Goal: Information Seeking & Learning: Check status

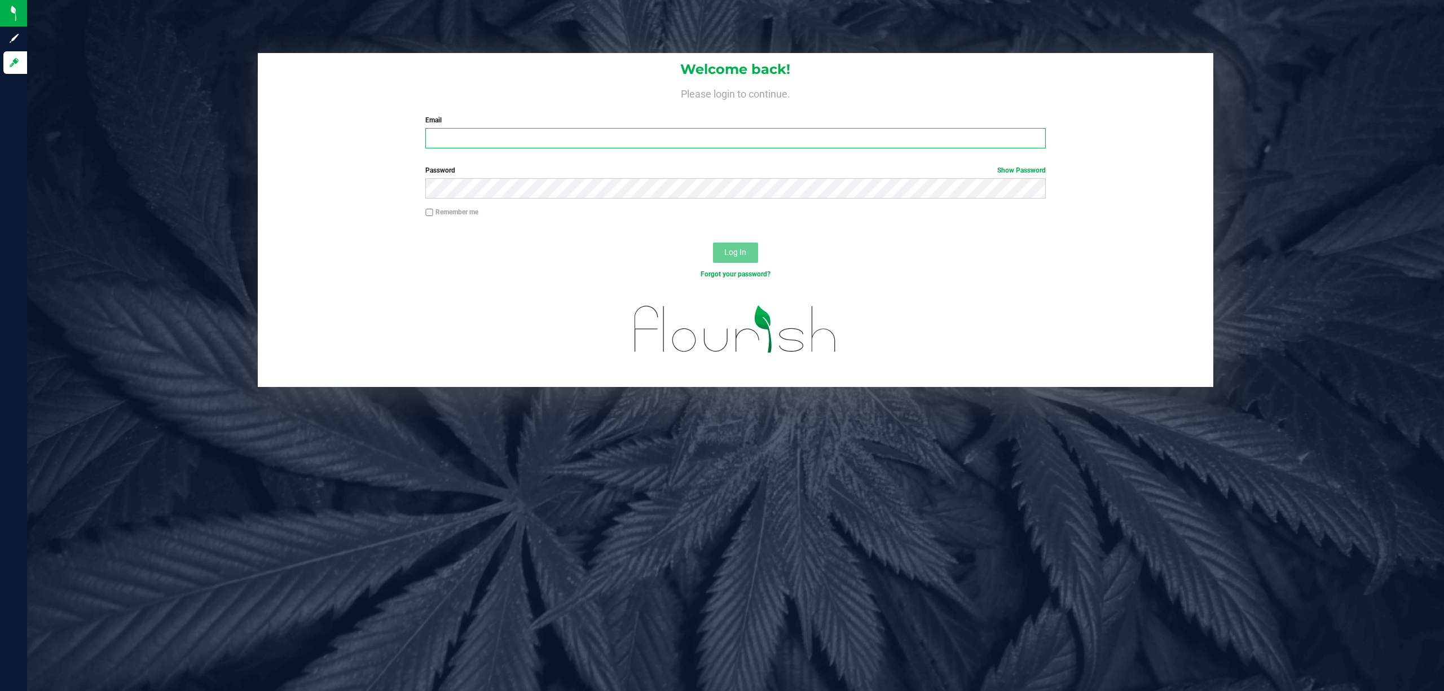
click at [637, 147] on input "Email" at bounding box center [735, 138] width 621 height 20
type input "[EMAIL_ADDRESS][DOMAIN_NAME]"
click at [713, 243] on button "Log In" at bounding box center [735, 253] width 45 height 20
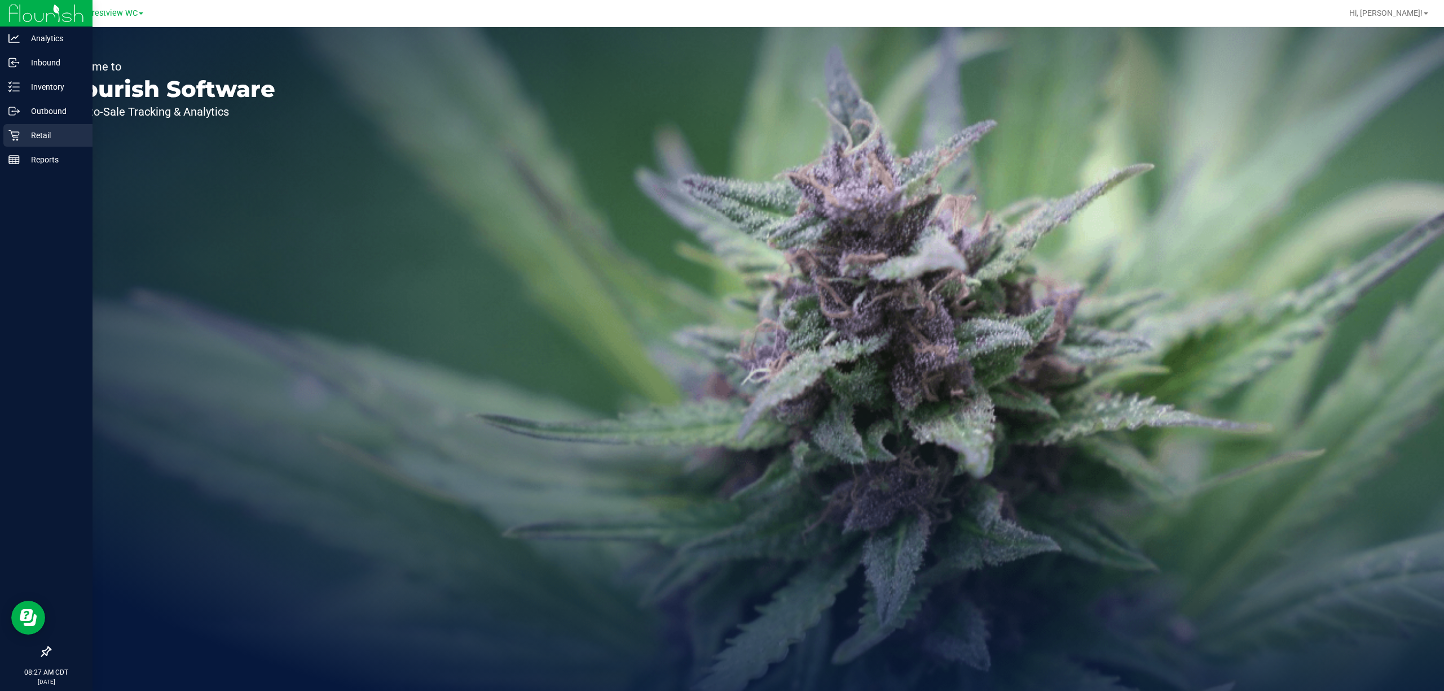
click at [19, 137] on icon at bounding box center [13, 135] width 11 height 11
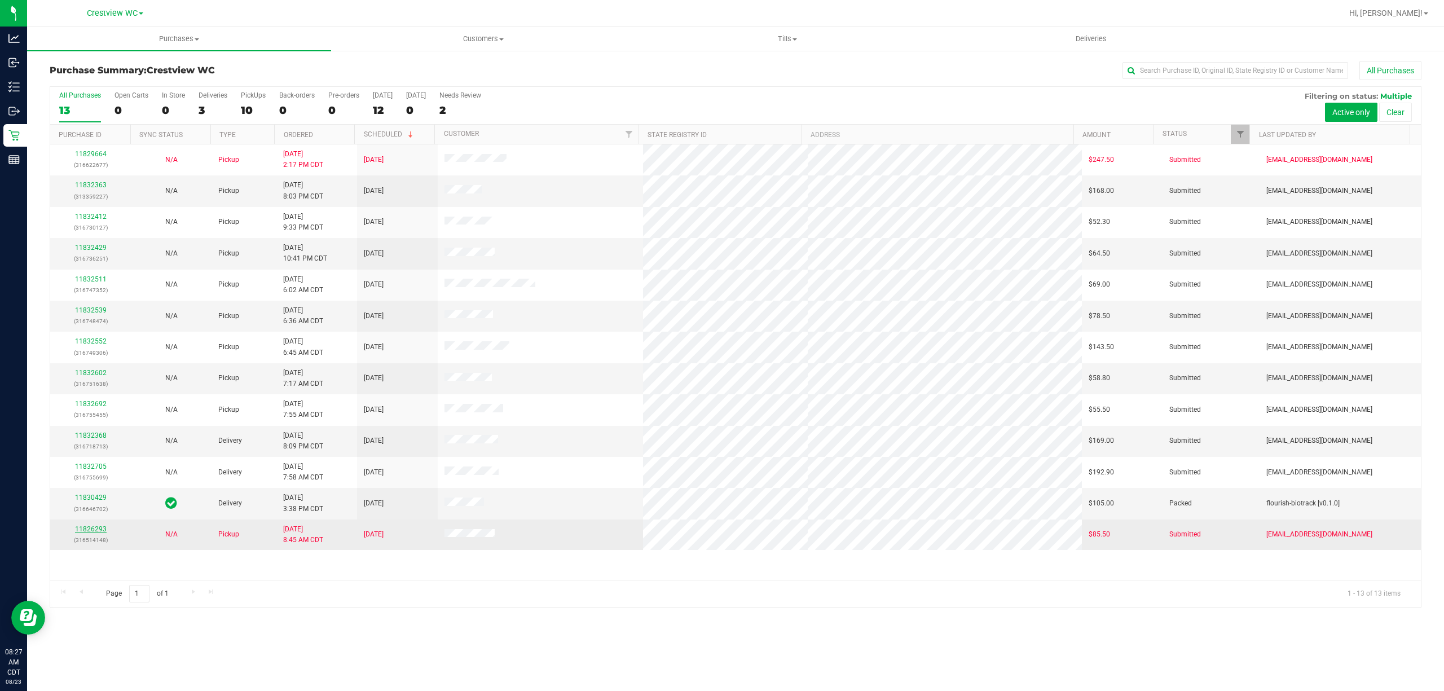
click at [82, 533] on link "11826293" at bounding box center [91, 529] width 32 height 8
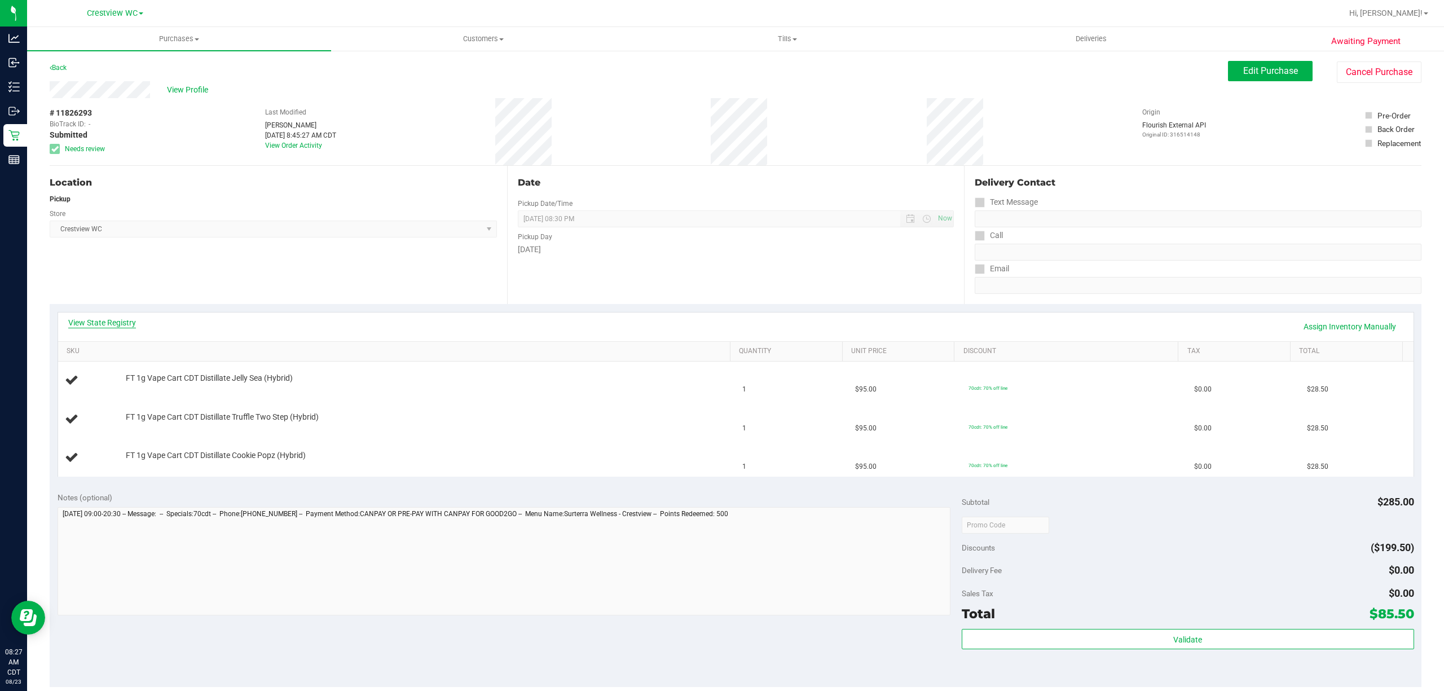
click at [105, 323] on link "View State Registry" at bounding box center [102, 322] width 68 height 11
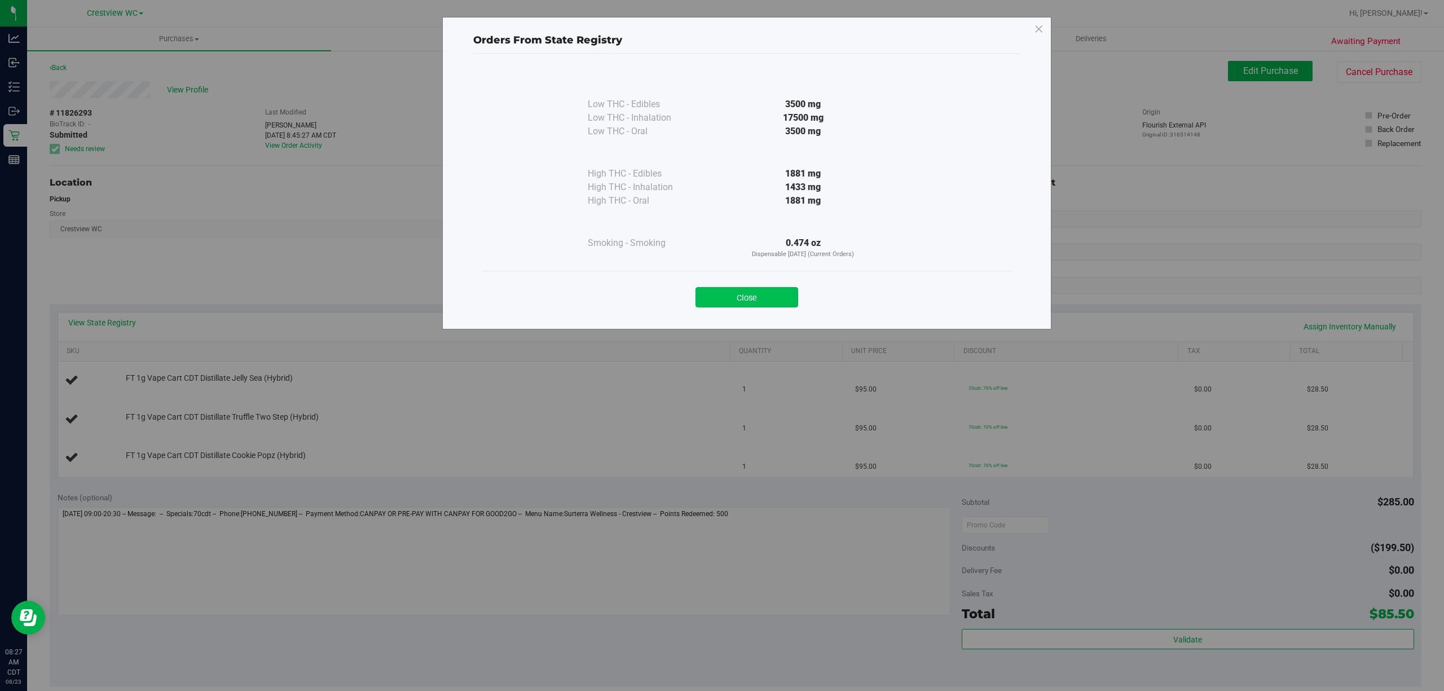
click at [775, 289] on button "Close" at bounding box center [747, 297] width 103 height 20
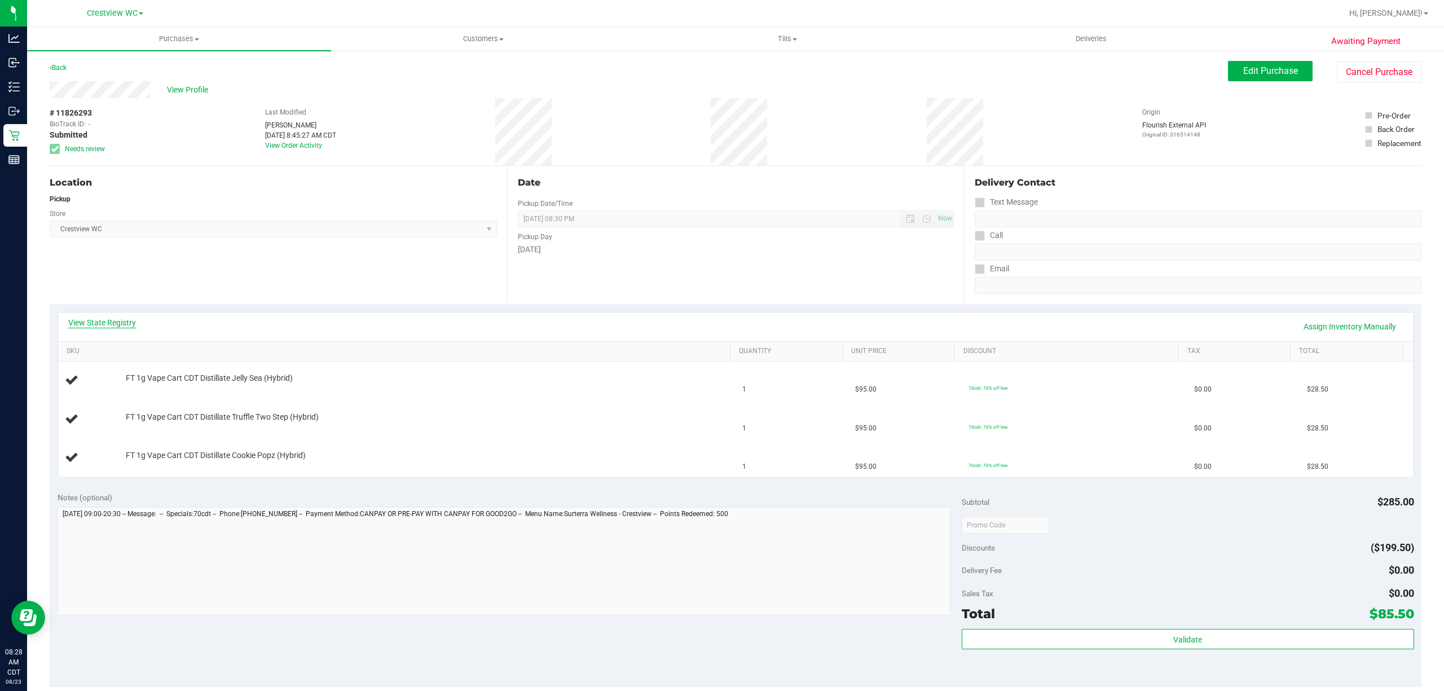
click at [105, 320] on link "View State Registry" at bounding box center [102, 322] width 68 height 11
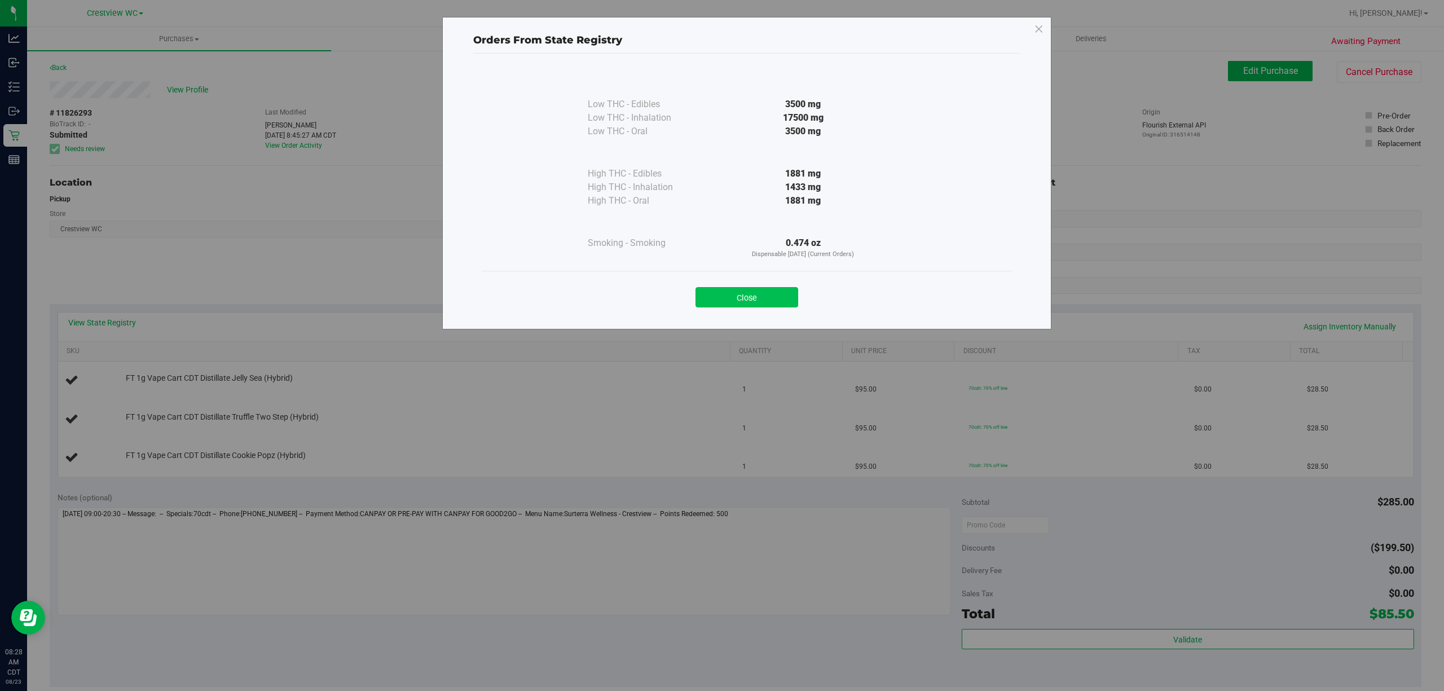
click at [732, 293] on button "Close" at bounding box center [747, 297] width 103 height 20
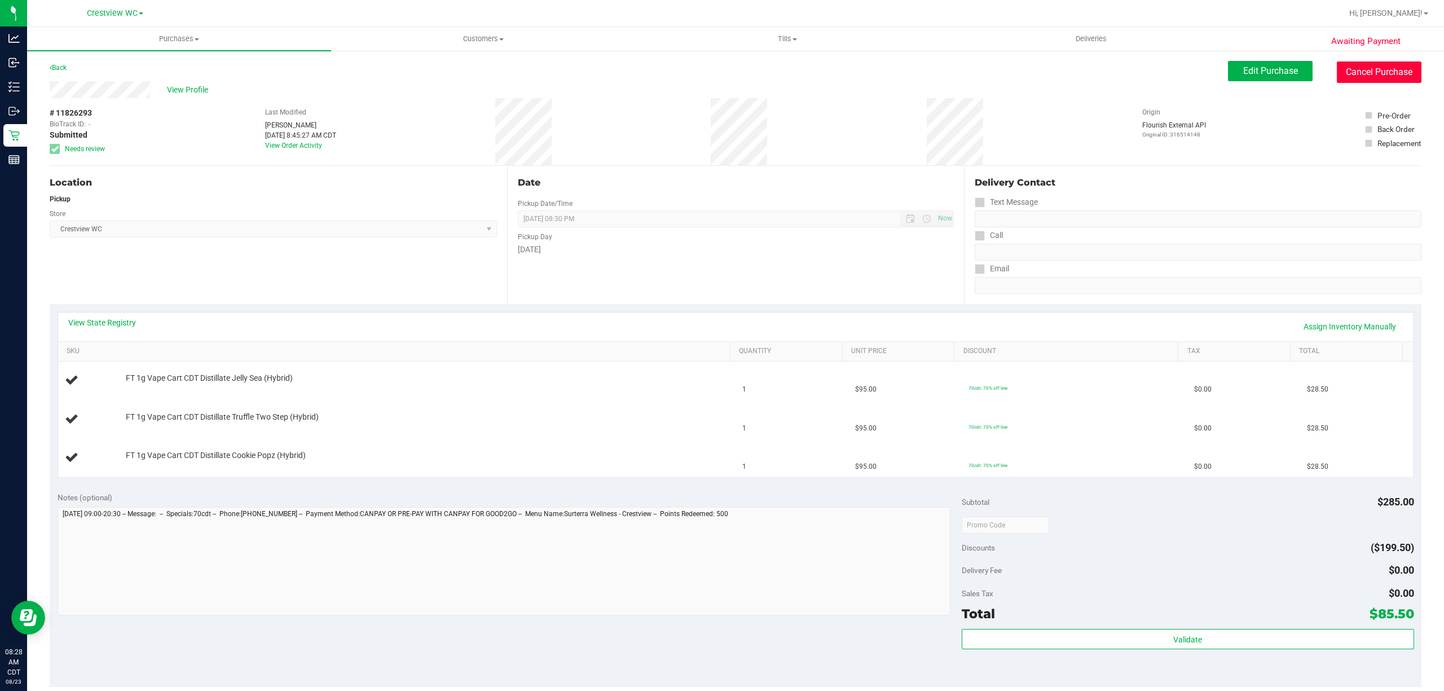
click at [1393, 65] on button "Cancel Purchase" at bounding box center [1379, 72] width 85 height 21
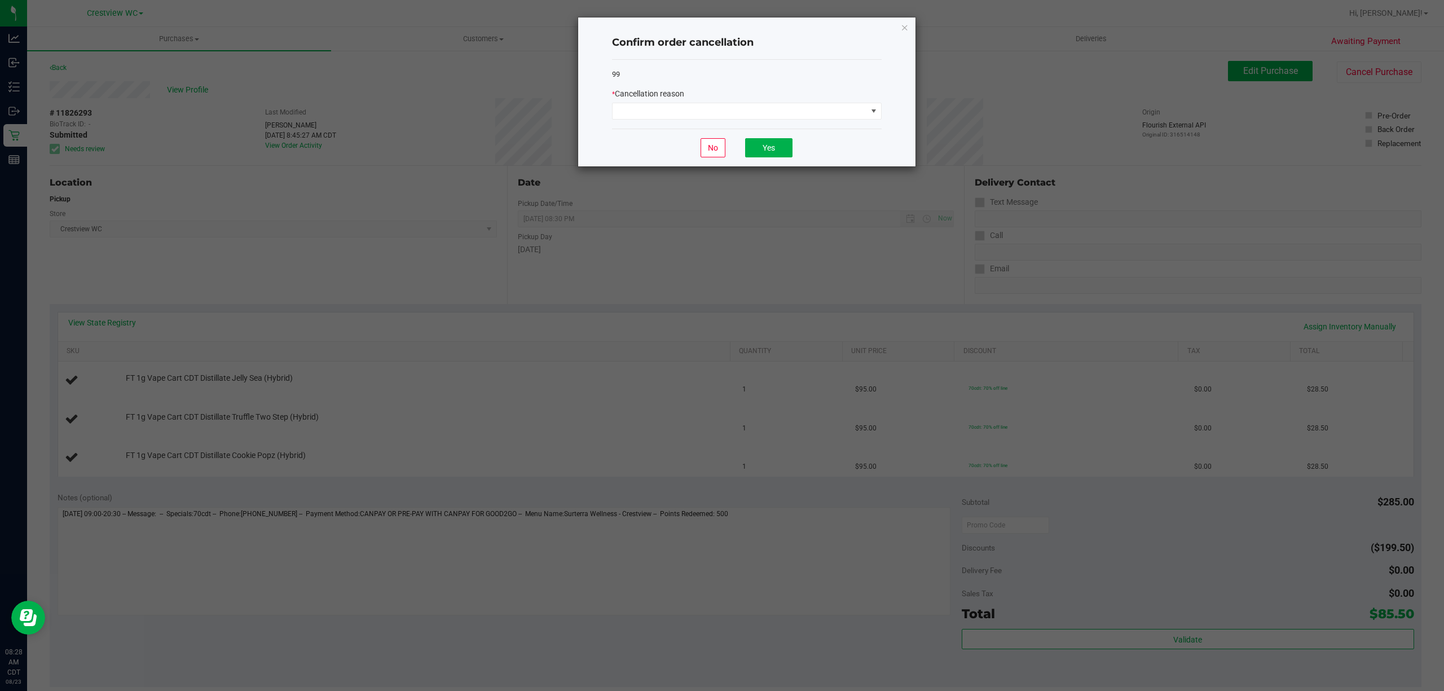
click at [845, 122] on div "99 * Cancellation reason" at bounding box center [747, 94] width 270 height 69
click at [841, 117] on span at bounding box center [740, 111] width 254 height 16
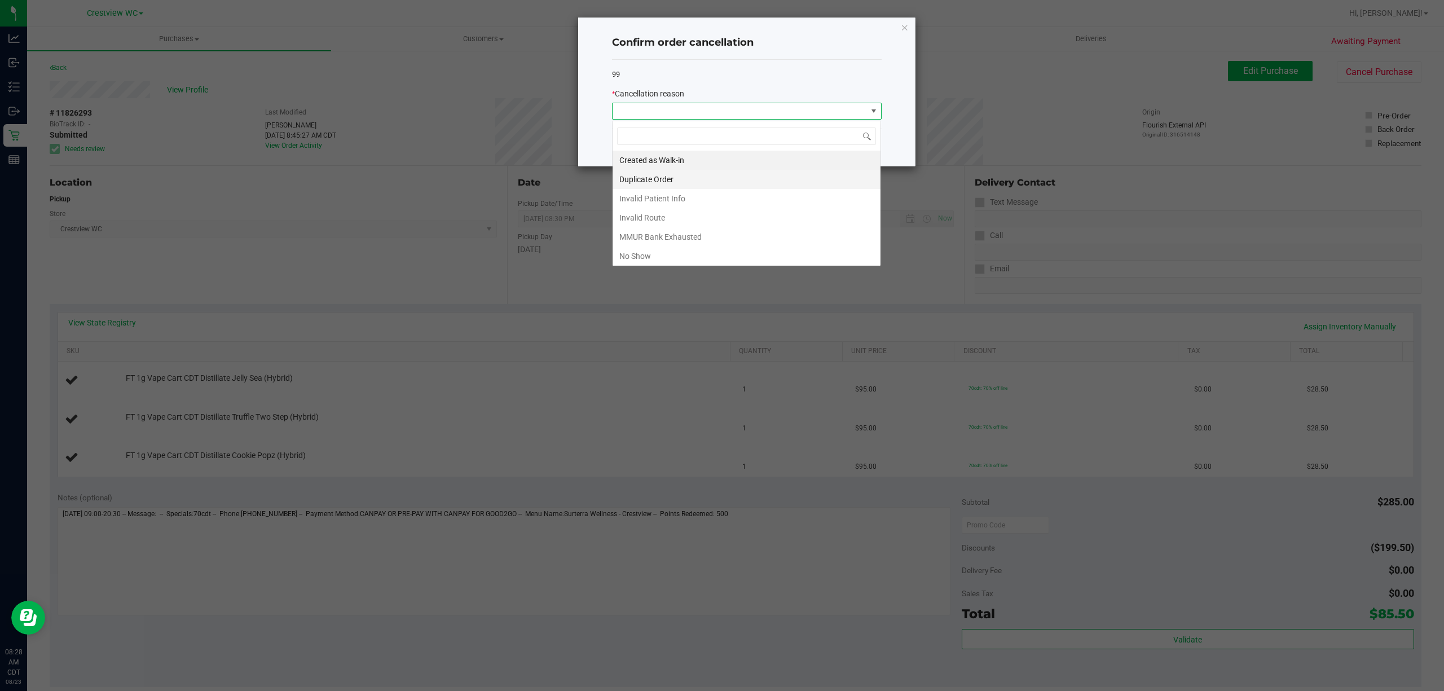
scroll to position [17, 269]
click at [673, 255] on li "No Show" at bounding box center [747, 256] width 268 height 19
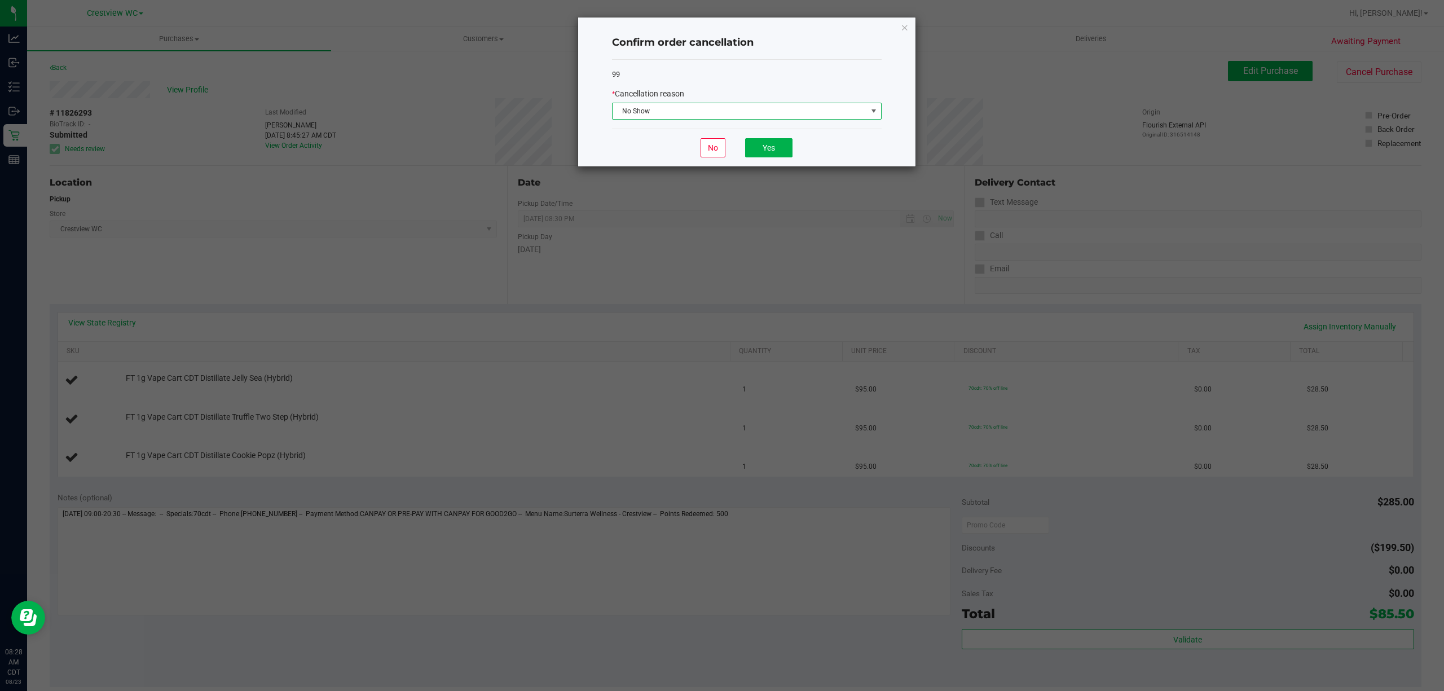
click at [770, 136] on div "No Yes" at bounding box center [747, 148] width 270 height 38
click at [769, 157] on button "Yes" at bounding box center [768, 147] width 47 height 19
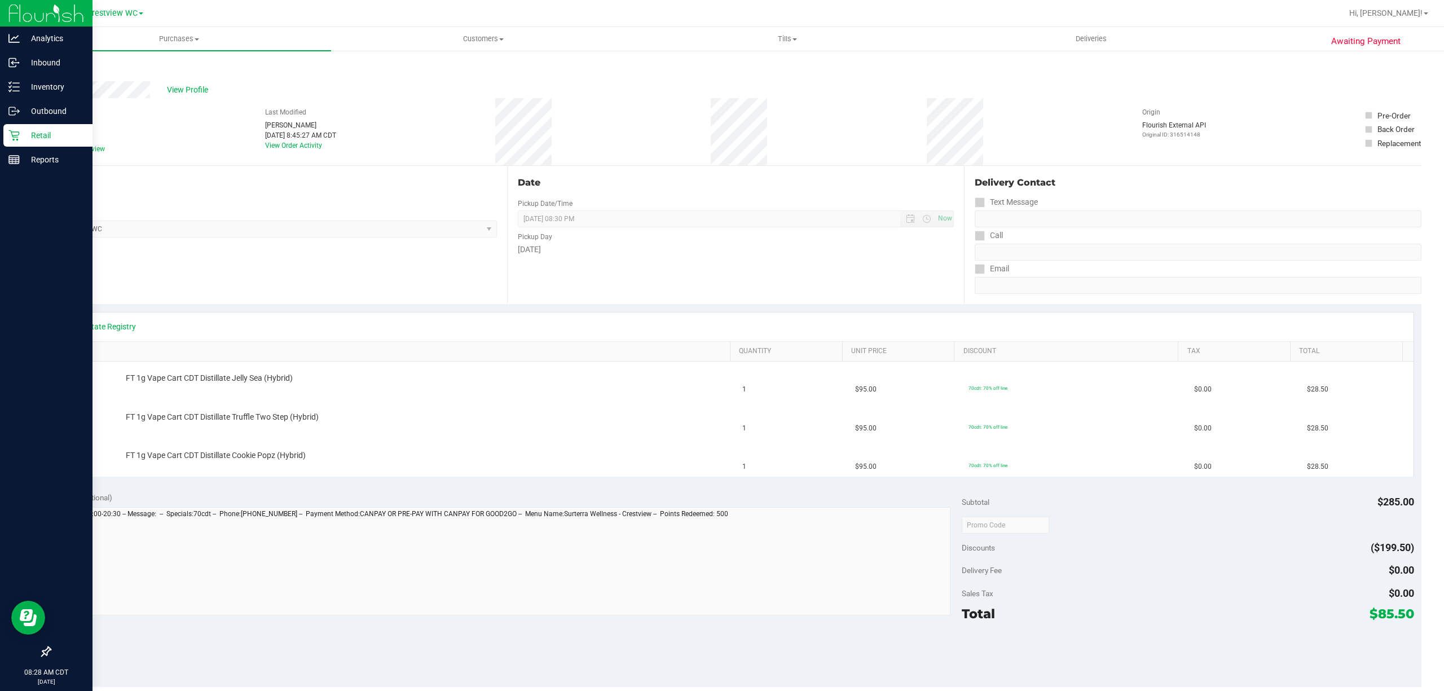
click at [23, 129] on p "Retail" at bounding box center [54, 136] width 68 height 14
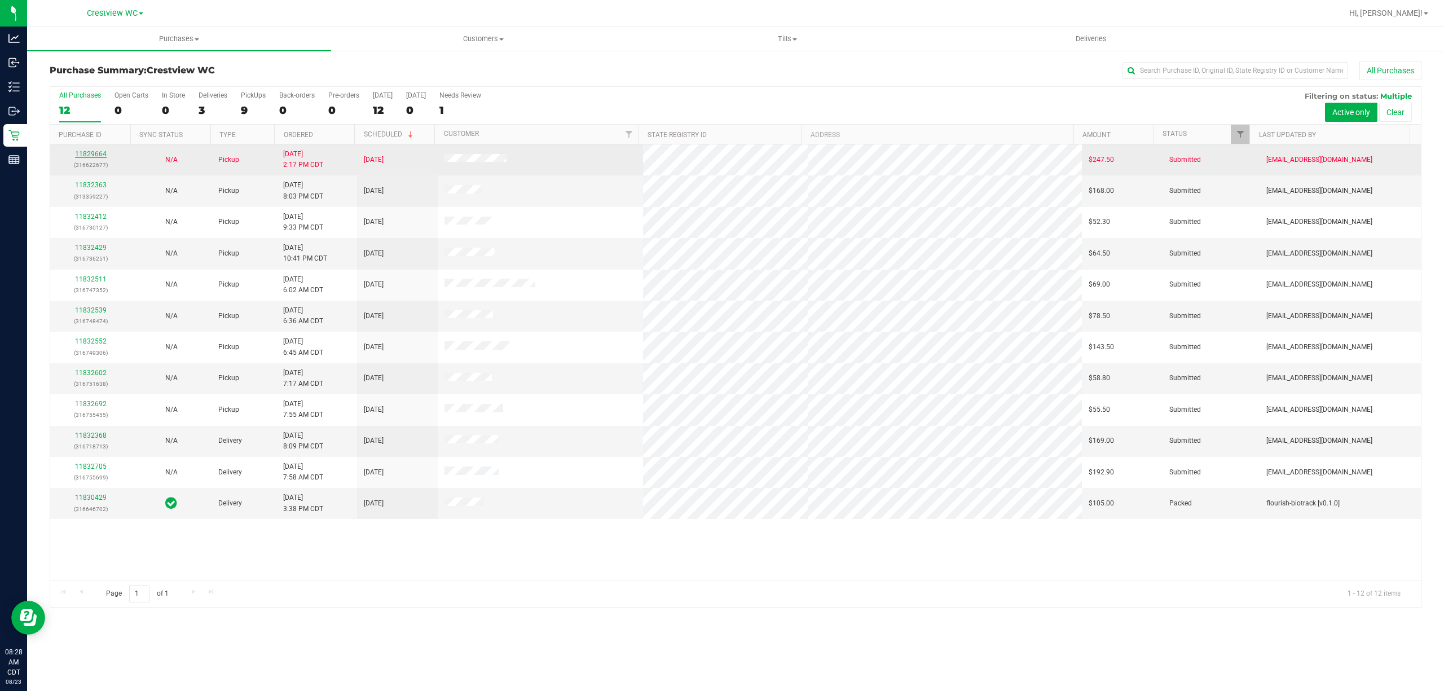
click at [93, 155] on link "11829664" at bounding box center [91, 154] width 32 height 8
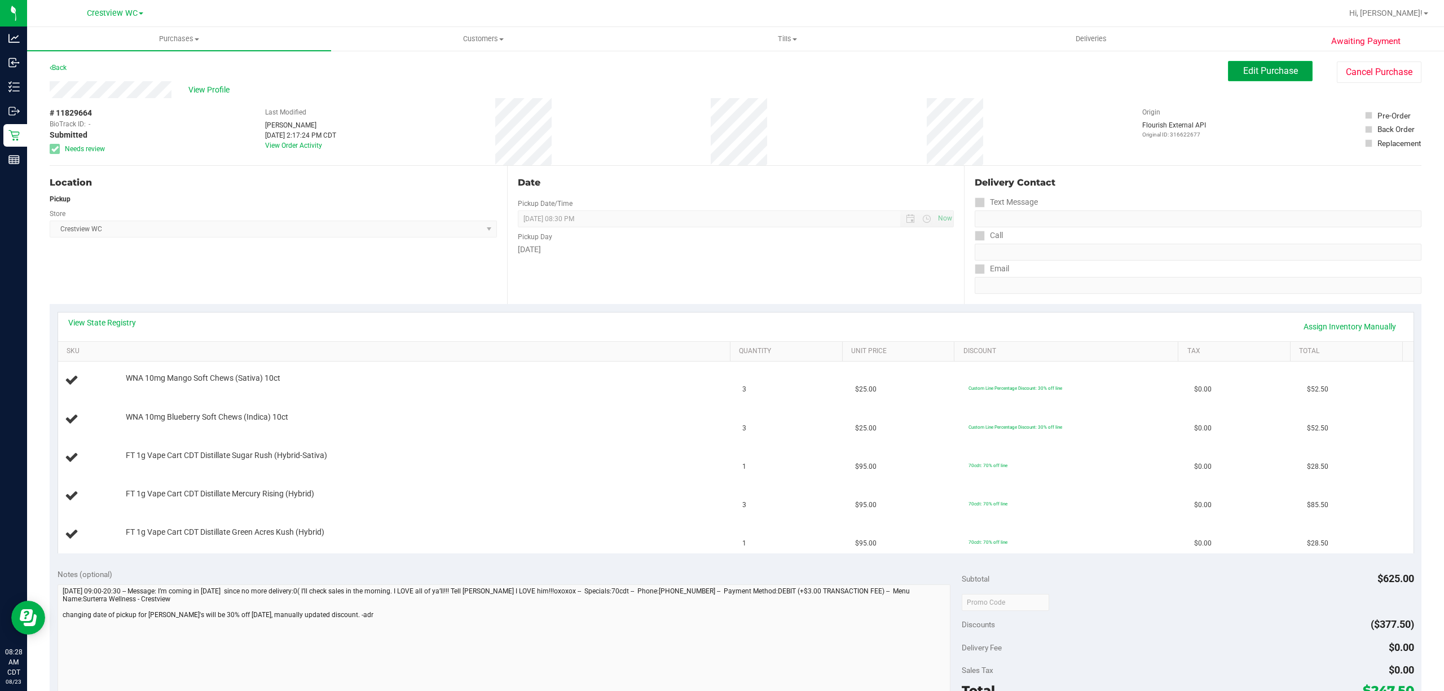
click at [1228, 72] on button "Edit Purchase" at bounding box center [1270, 71] width 85 height 20
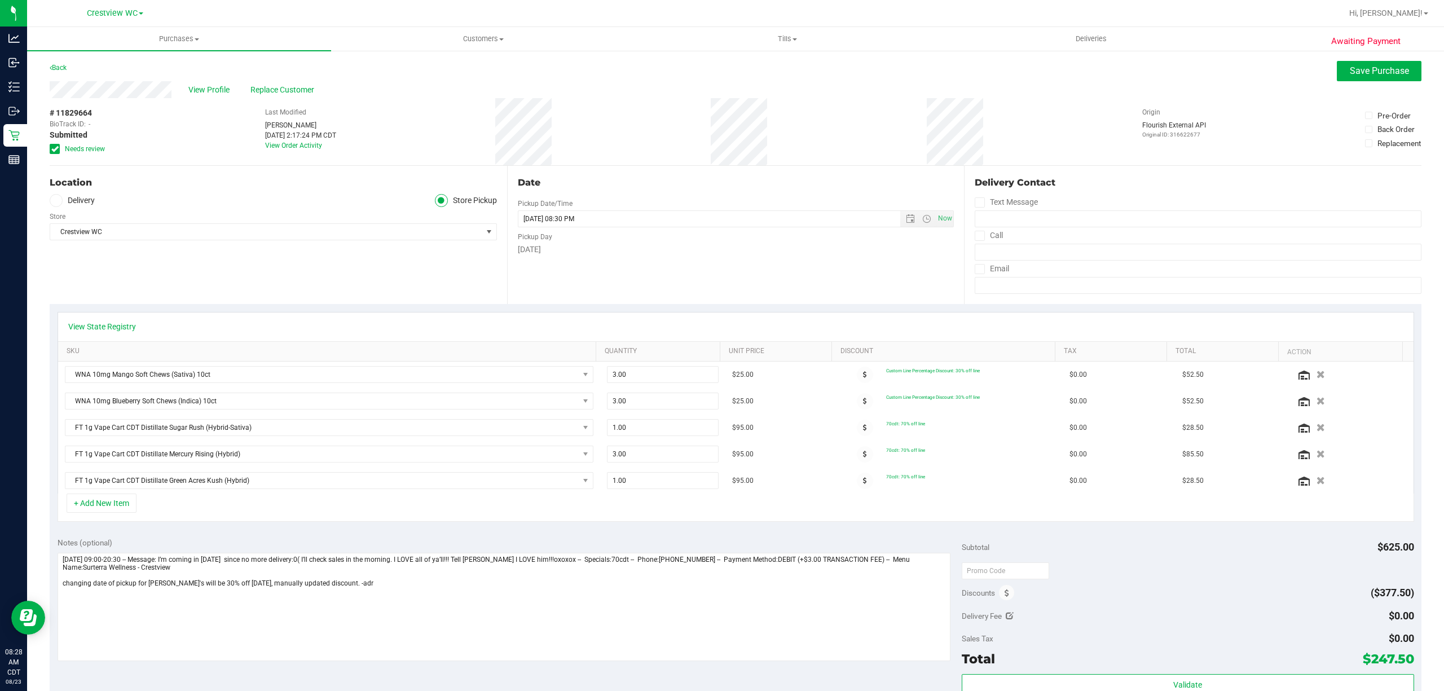
click at [88, 147] on span "Needs review" at bounding box center [85, 149] width 40 height 10
click at [0, 0] on input "Needs review" at bounding box center [0, 0] width 0 height 0
click at [1366, 62] on button "Save Purchase" at bounding box center [1379, 71] width 85 height 20
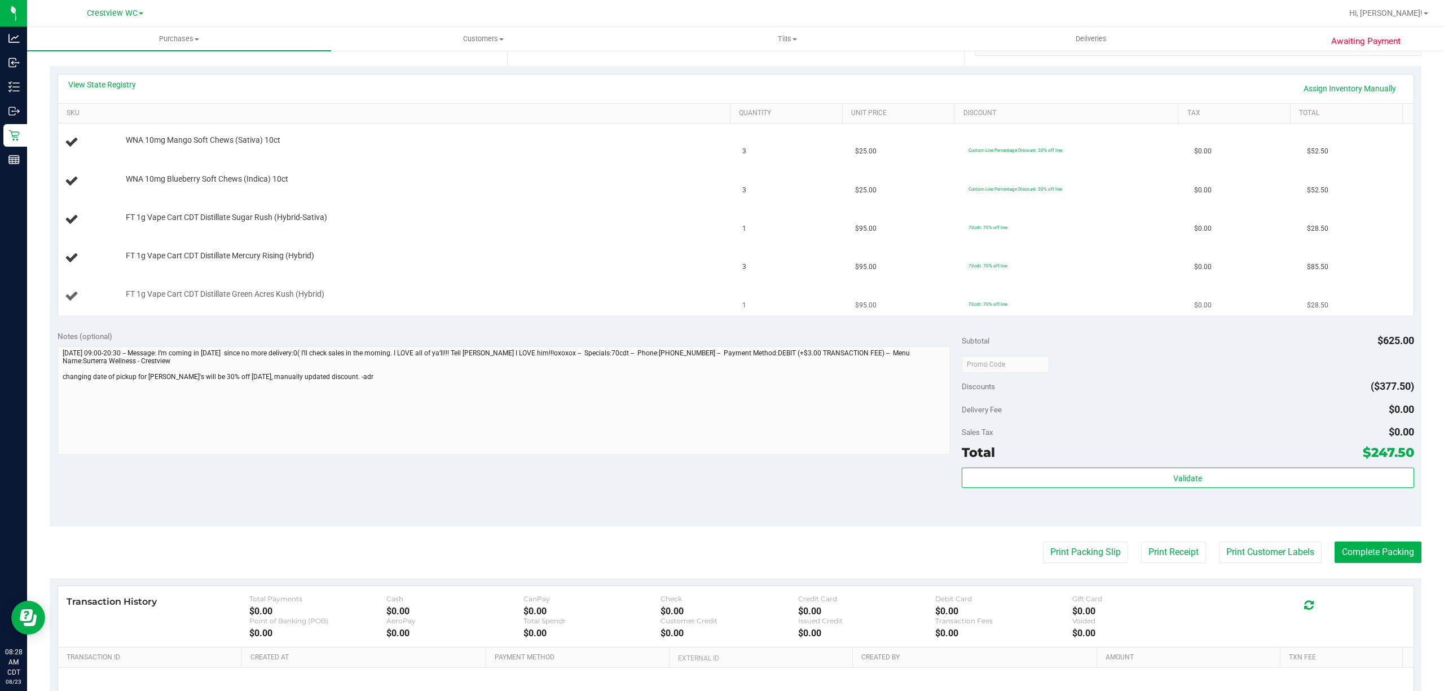
scroll to position [361, 0]
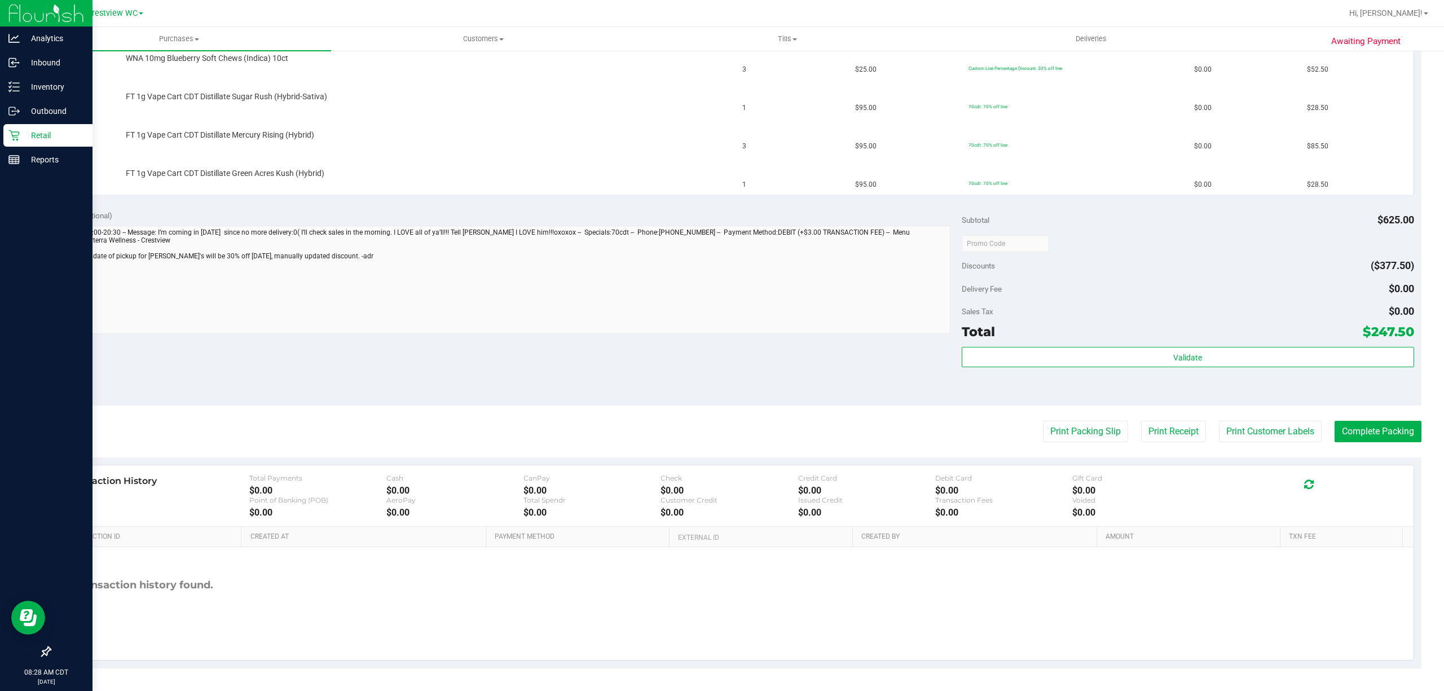
click at [12, 138] on icon at bounding box center [13, 135] width 11 height 11
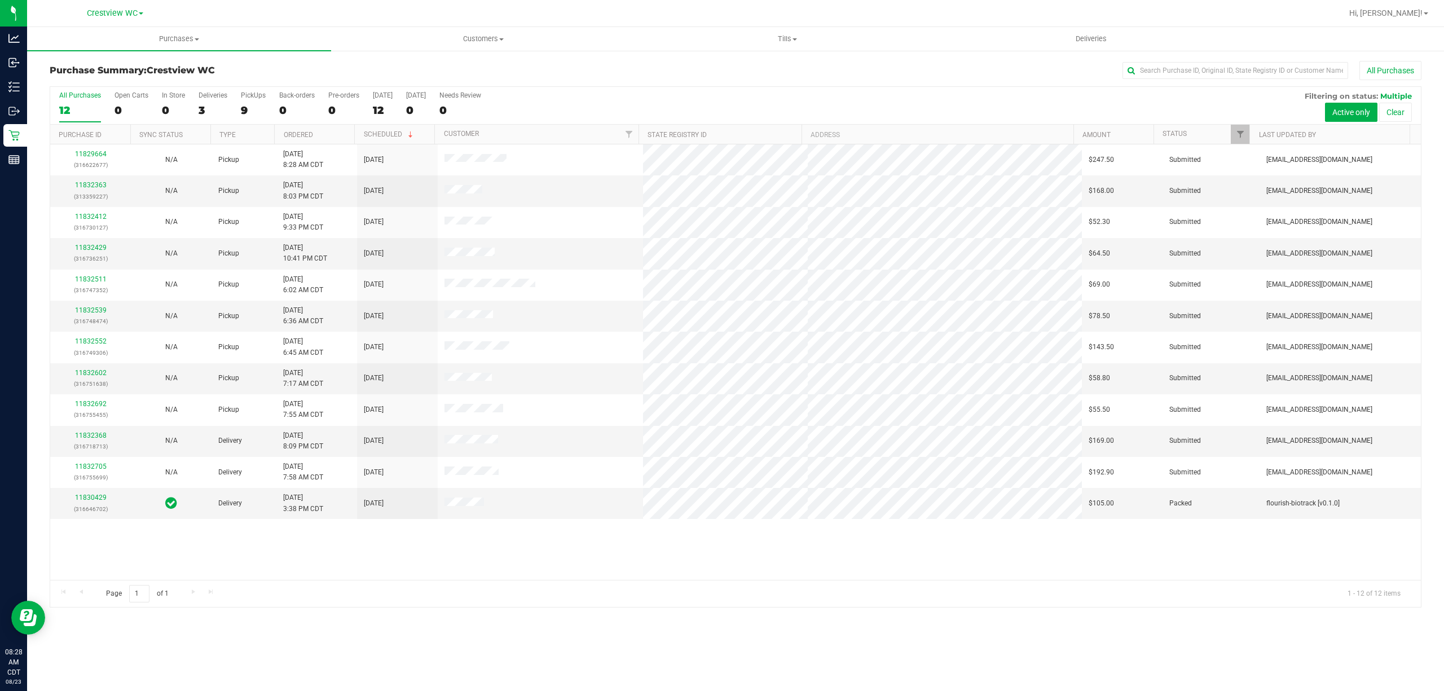
click at [237, 104] on div "All Purchases 12 Open Carts 0 In Store 0 Deliveries 3 PickUps 9 Back-orders 0 P…" at bounding box center [735, 106] width 1371 height 38
click at [244, 105] on div "9" at bounding box center [253, 110] width 25 height 13
click at [0, 0] on input "PickUps 9" at bounding box center [0, 0] width 0 height 0
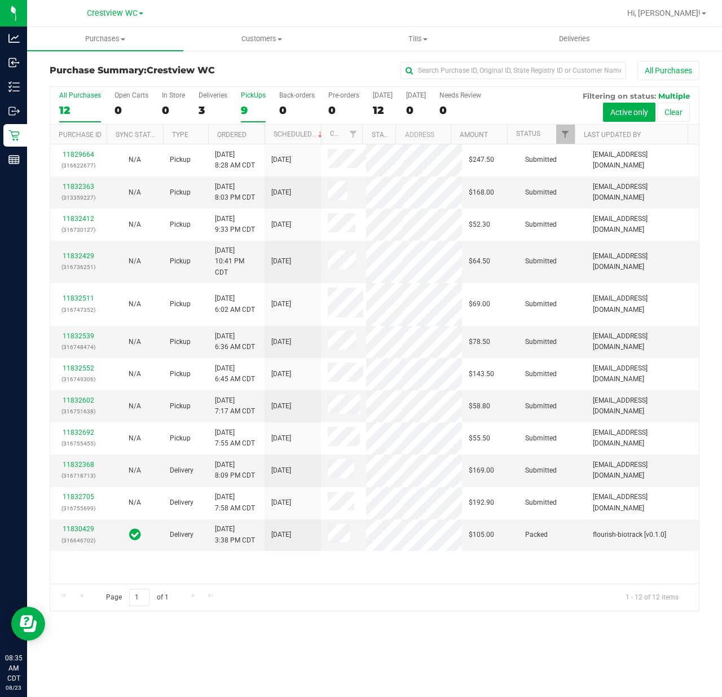
click at [247, 109] on div "9" at bounding box center [253, 110] width 25 height 13
click at [0, 0] on input "PickUps 9" at bounding box center [0, 0] width 0 height 0
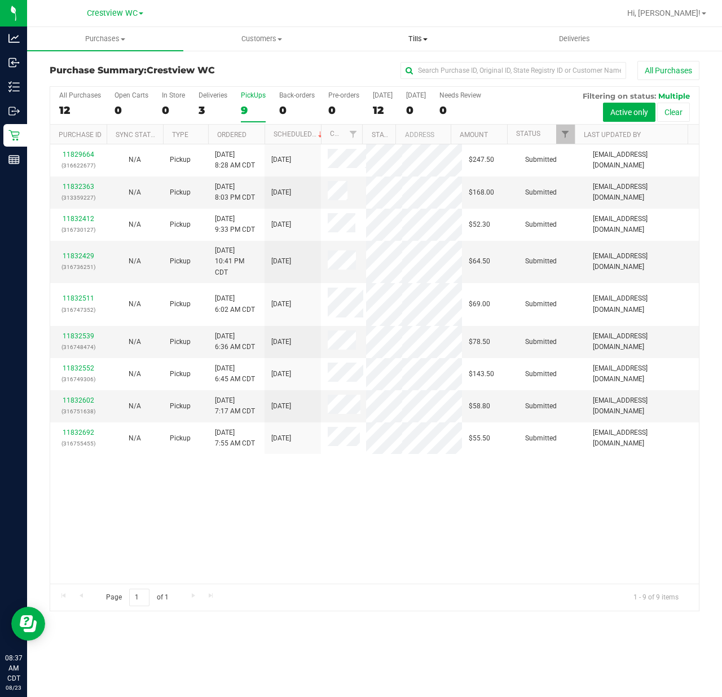
click at [445, 43] on span "Tills" at bounding box center [417, 39] width 155 height 10
click at [409, 65] on span "Manage tills" at bounding box center [378, 68] width 76 height 10
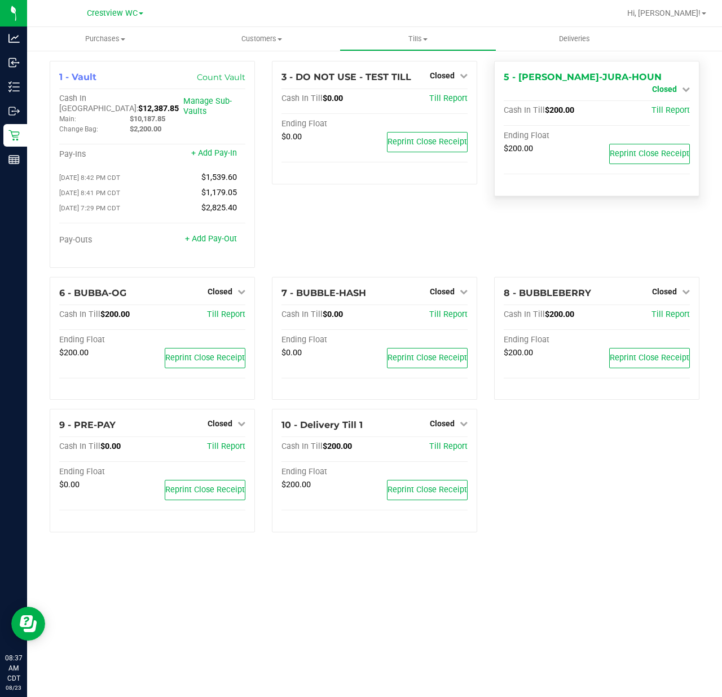
click at [673, 85] on span "Closed" at bounding box center [664, 89] width 25 height 9
click at [664, 102] on link "Open Till" at bounding box center [664, 99] width 30 height 9
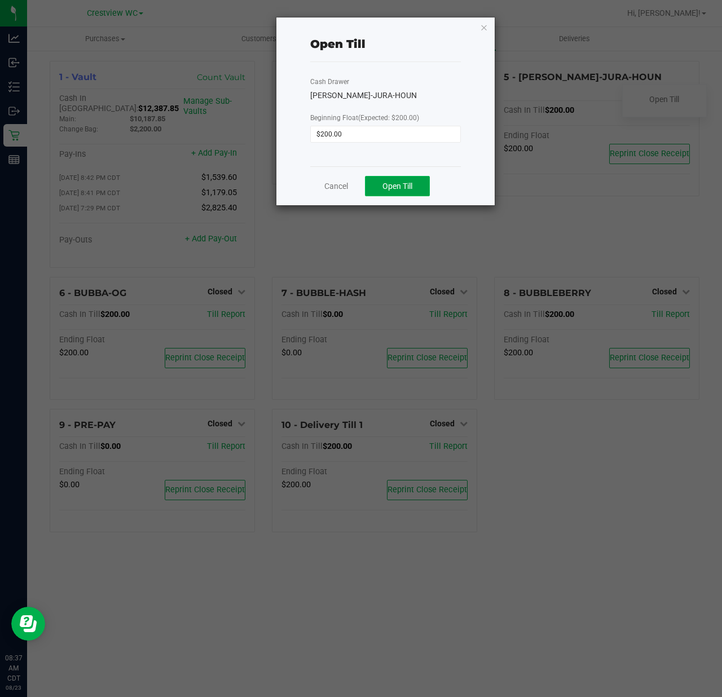
click at [419, 192] on button "Open Till" at bounding box center [397, 186] width 65 height 20
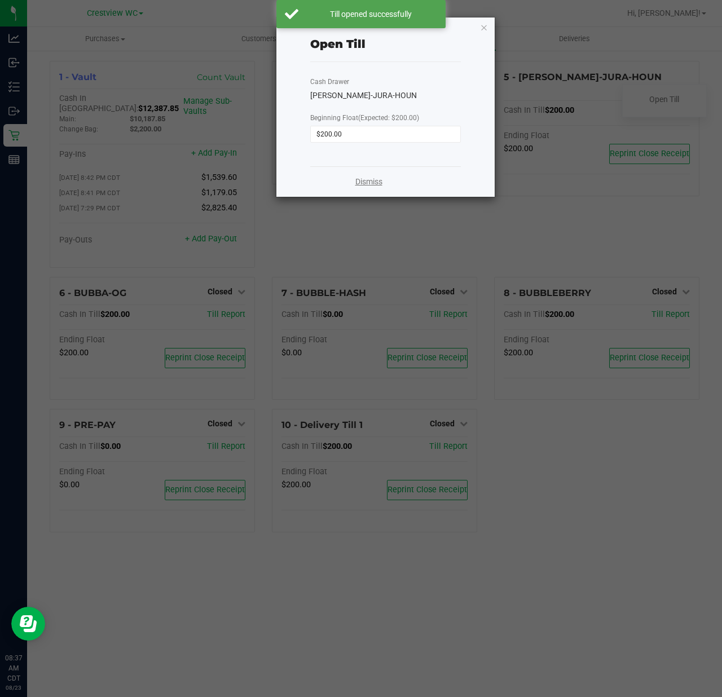
click at [367, 183] on link "Dismiss" at bounding box center [368, 182] width 27 height 12
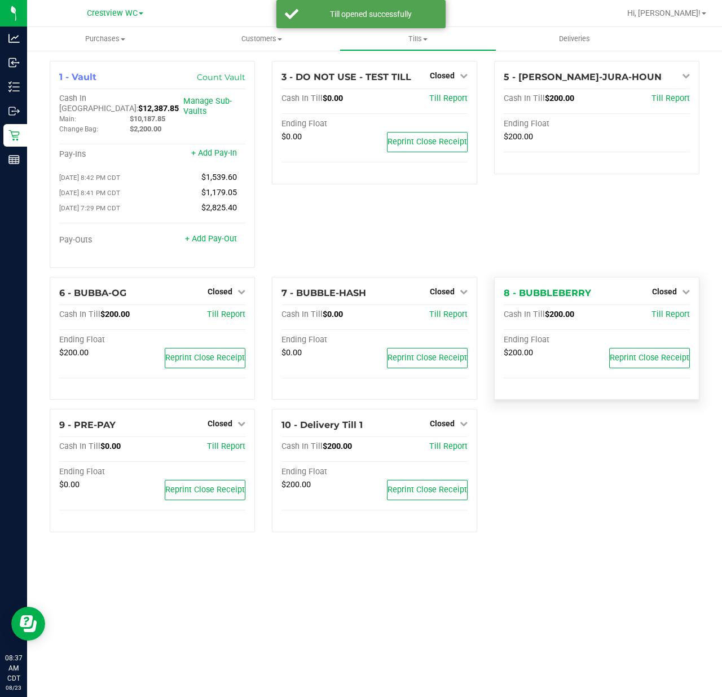
click at [666, 292] on div "8 - BUBBLEBERRY Closed Open Till" at bounding box center [597, 294] width 186 height 14
click at [673, 287] on span "Closed" at bounding box center [664, 291] width 25 height 9
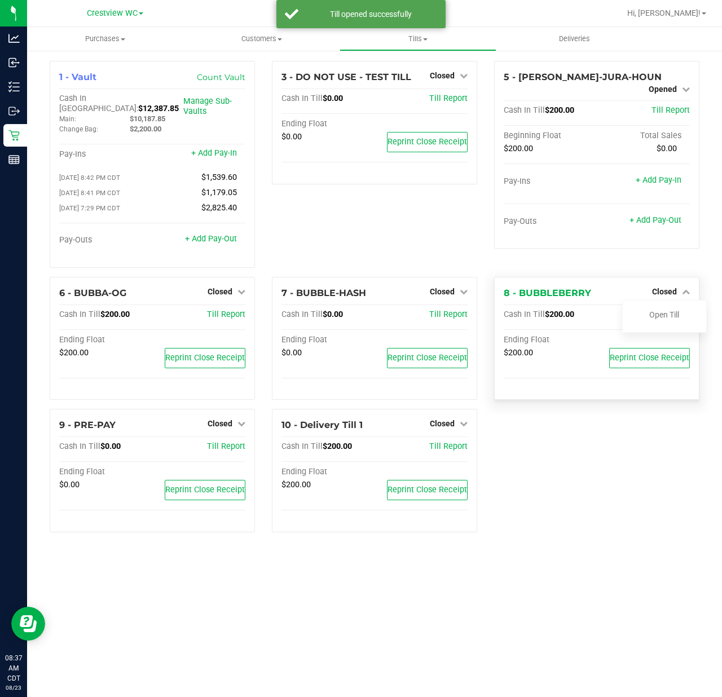
click at [670, 322] on div at bounding box center [665, 323] width 84 height 3
click at [671, 310] on link "Open Till" at bounding box center [664, 314] width 30 height 9
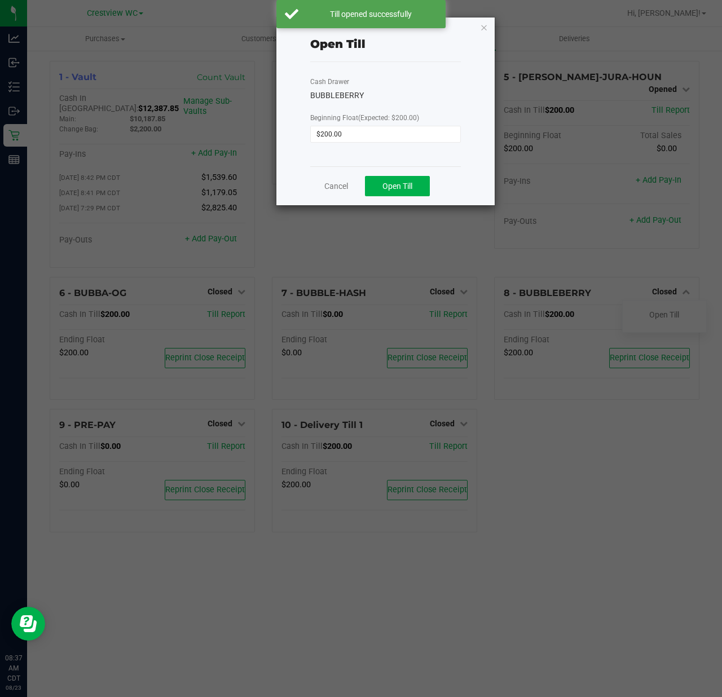
click at [418, 197] on div "Cancel Open Till" at bounding box center [385, 185] width 151 height 39
click at [418, 195] on button "Open Till" at bounding box center [397, 186] width 65 height 20
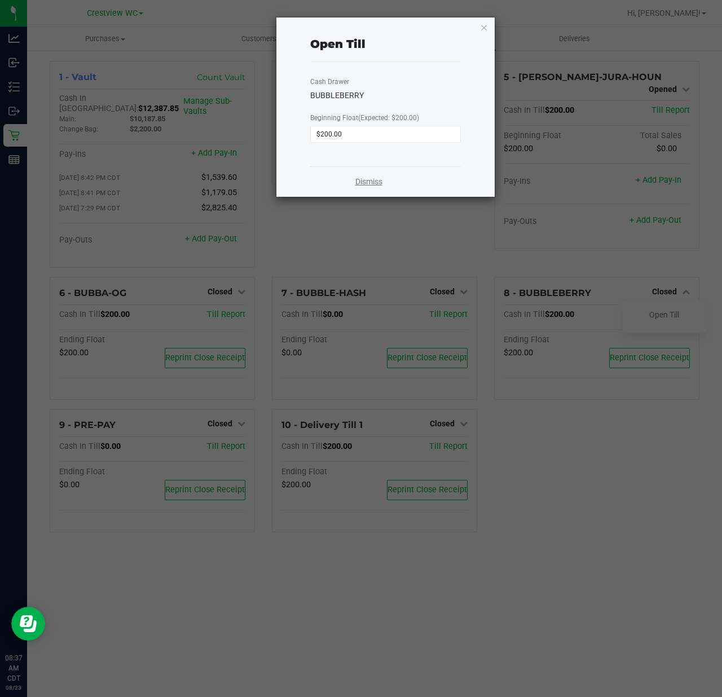
click at [359, 176] on link "Dismiss" at bounding box center [368, 182] width 27 height 12
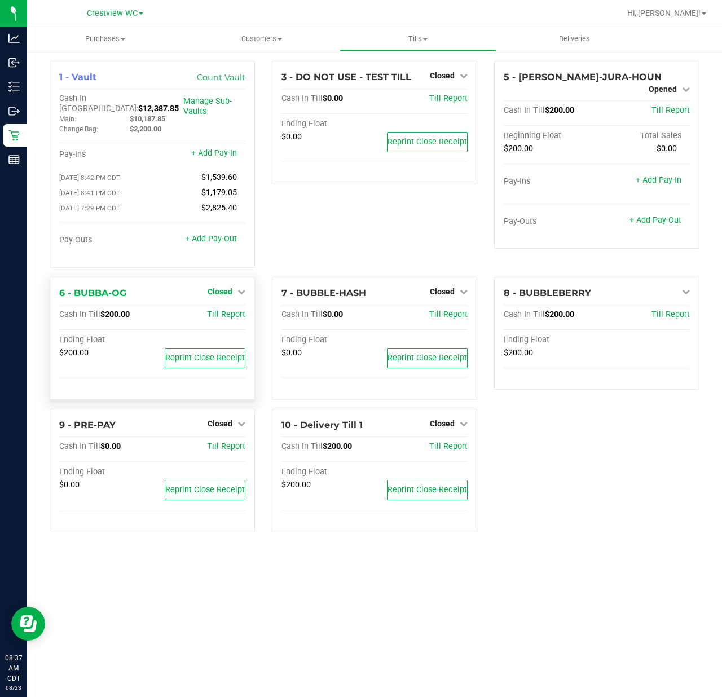
click at [226, 287] on span "Closed" at bounding box center [220, 291] width 25 height 9
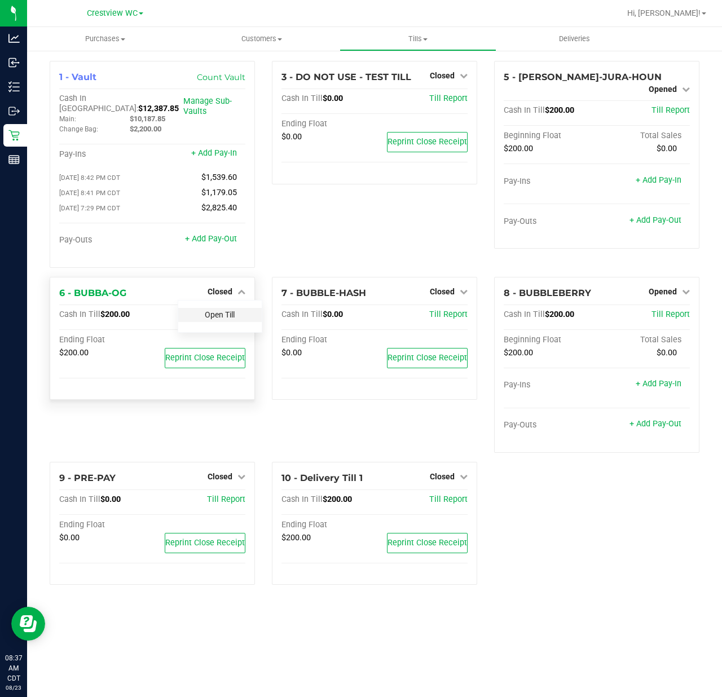
click at [227, 310] on link "Open Till" at bounding box center [220, 314] width 30 height 9
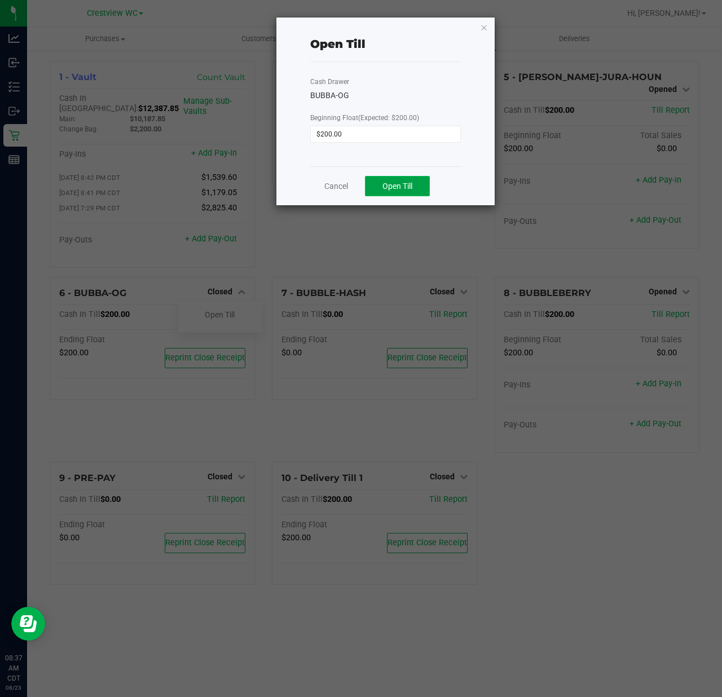
click at [381, 186] on button "Open Till" at bounding box center [397, 186] width 65 height 20
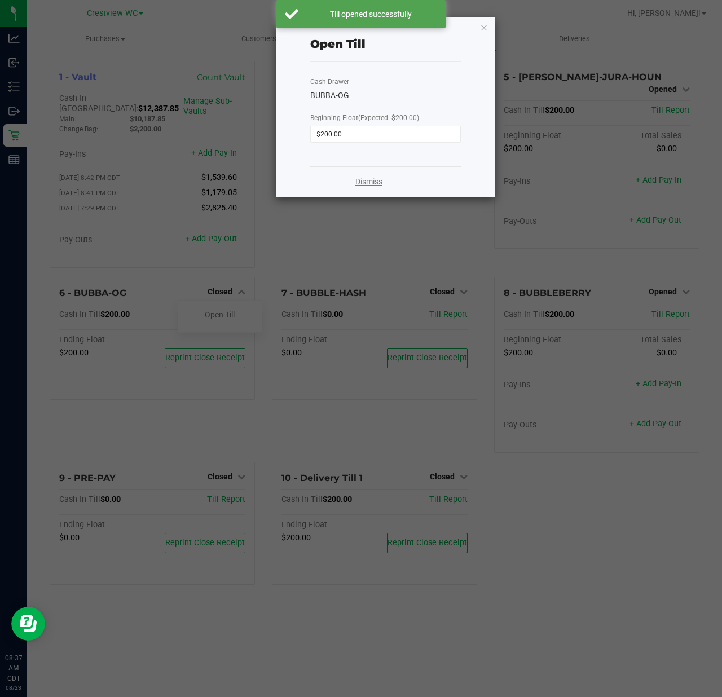
click at [365, 179] on link "Dismiss" at bounding box center [368, 182] width 27 height 12
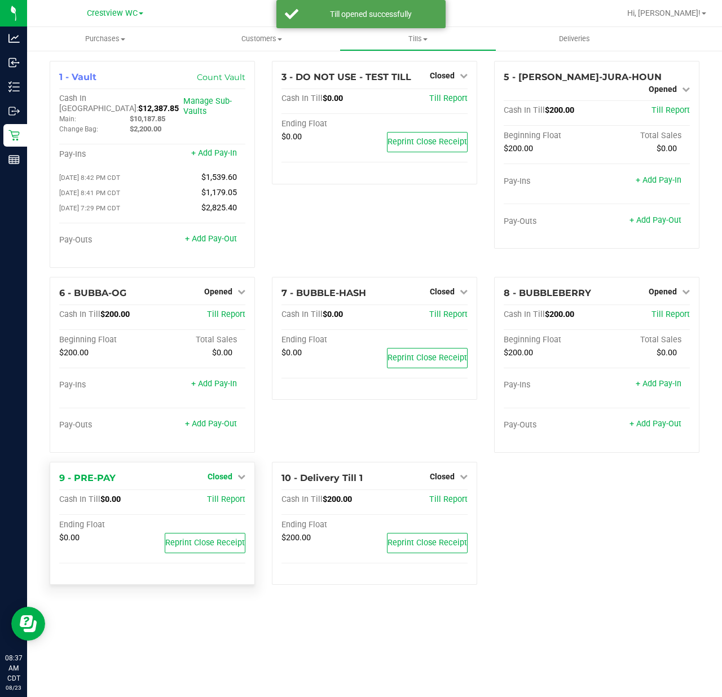
click at [216, 472] on span "Closed" at bounding box center [220, 476] width 25 height 9
click at [238, 500] on div "Open Till" at bounding box center [220, 500] width 84 height 14
click at [208, 485] on div "Open Till" at bounding box center [220, 501] width 85 height 33
click at [213, 504] on div "Open Till" at bounding box center [220, 501] width 85 height 33
click at [217, 498] on link "Open Till" at bounding box center [220, 499] width 30 height 9
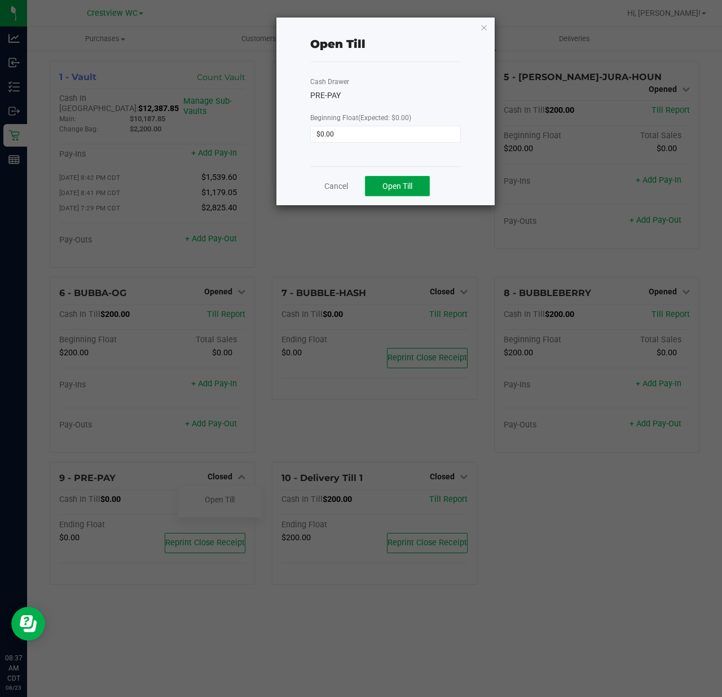
click at [393, 187] on span "Open Till" at bounding box center [398, 186] width 30 height 9
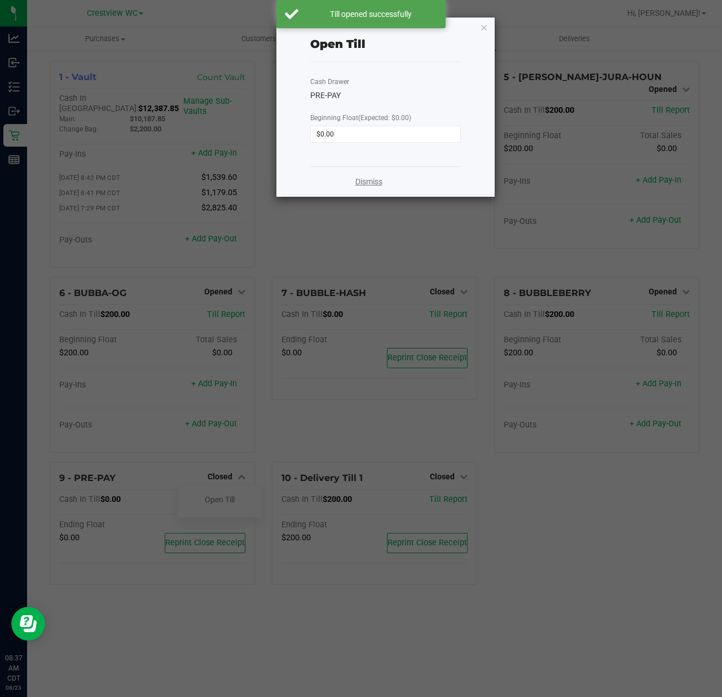
click at [368, 179] on link "Dismiss" at bounding box center [368, 182] width 27 height 12
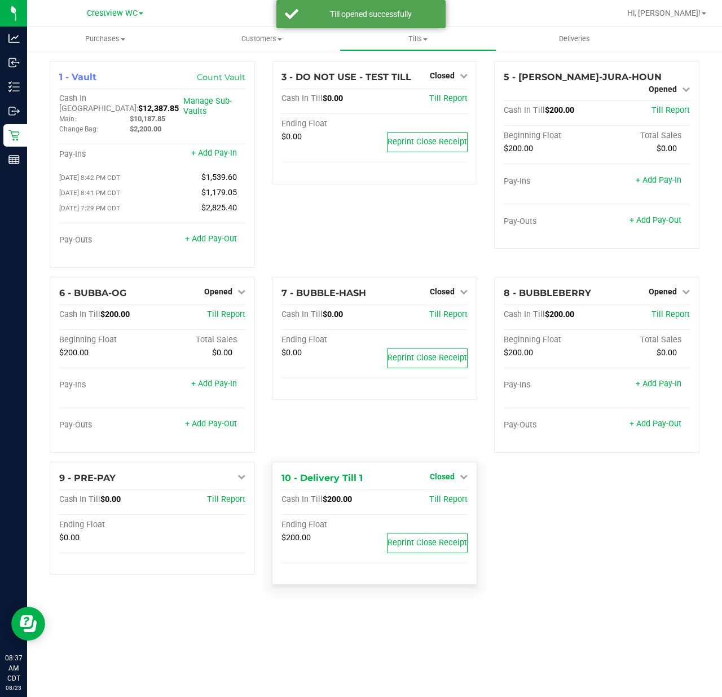
click at [447, 474] on span "Closed" at bounding box center [442, 476] width 25 height 9
click at [438, 499] on link "Open Till" at bounding box center [442, 499] width 30 height 9
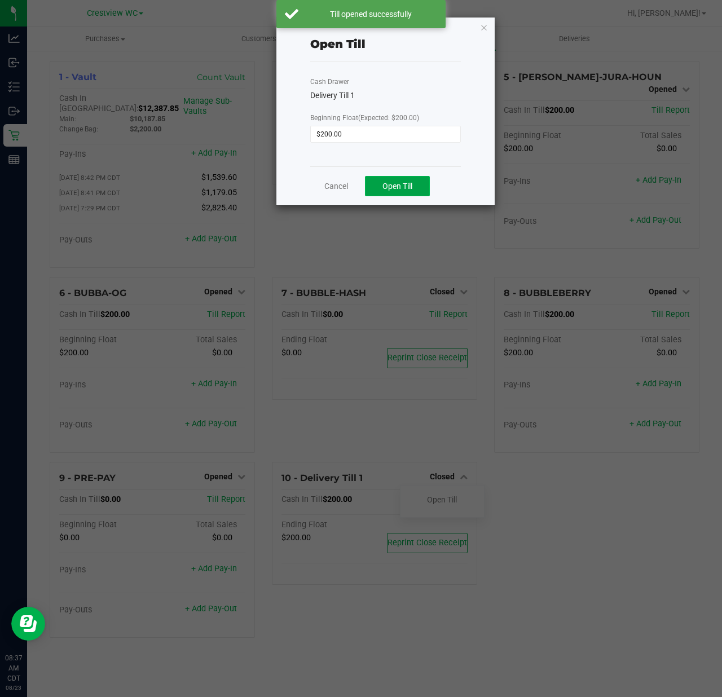
click at [419, 192] on button "Open Till" at bounding box center [397, 186] width 65 height 20
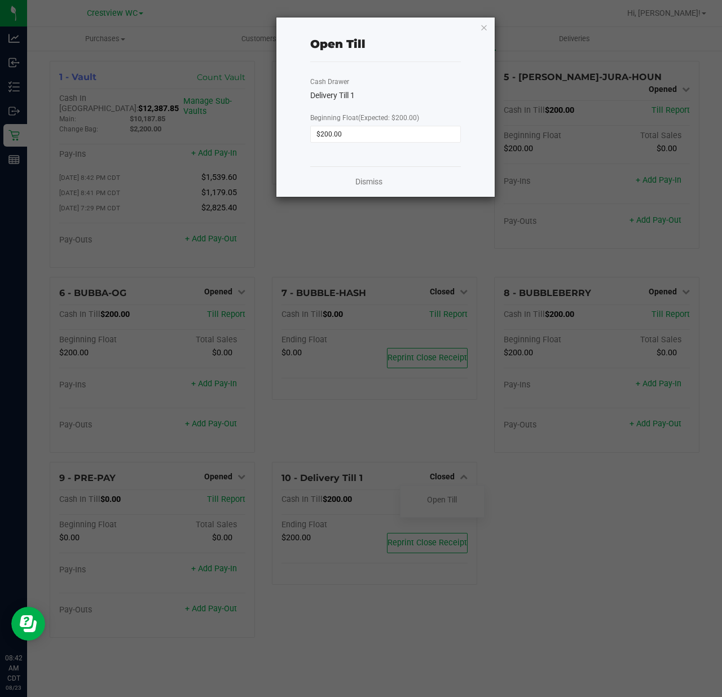
drag, startPoint x: 482, startPoint y: 32, endPoint x: 529, endPoint y: 23, distance: 47.8
click at [482, 32] on icon "button" at bounding box center [484, 27] width 8 height 14
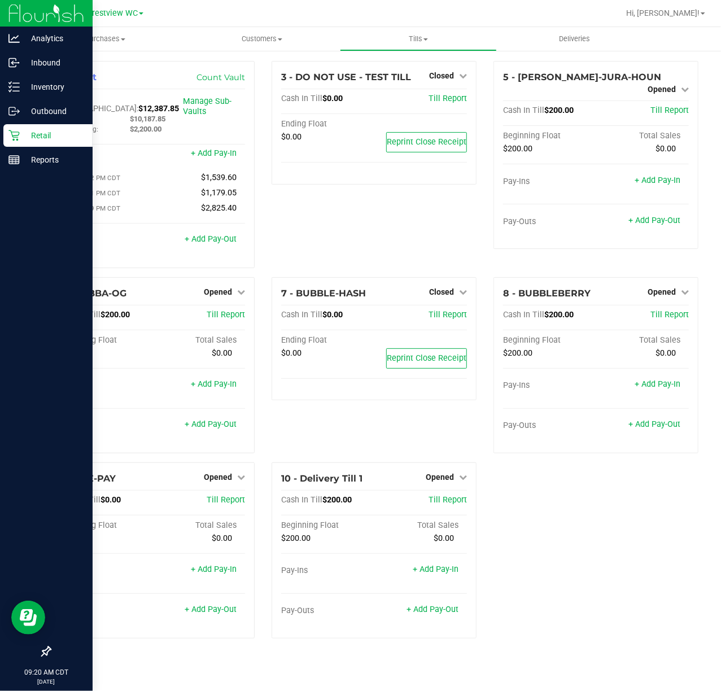
click at [45, 174] on div at bounding box center [46, 407] width 93 height 468
click at [52, 159] on p "Reports" at bounding box center [54, 160] width 68 height 14
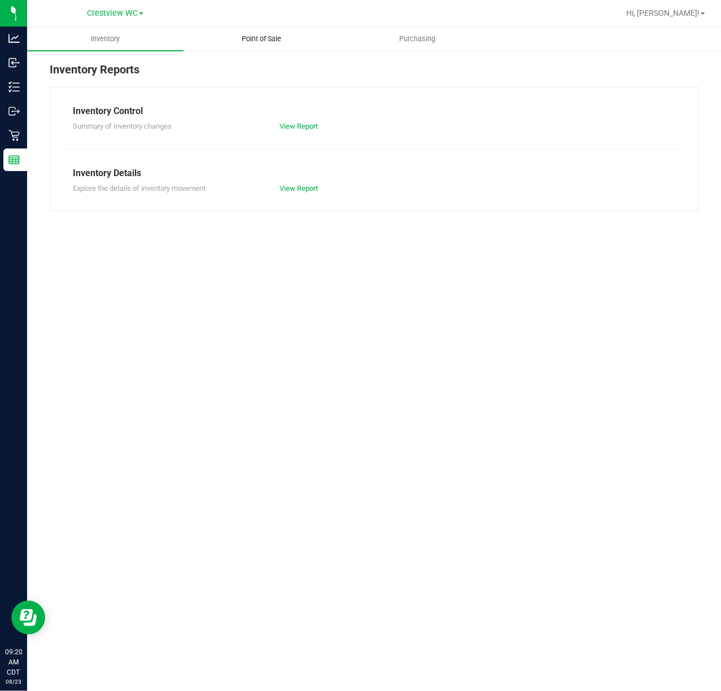
click at [252, 36] on span "Point of Sale" at bounding box center [261, 39] width 70 height 10
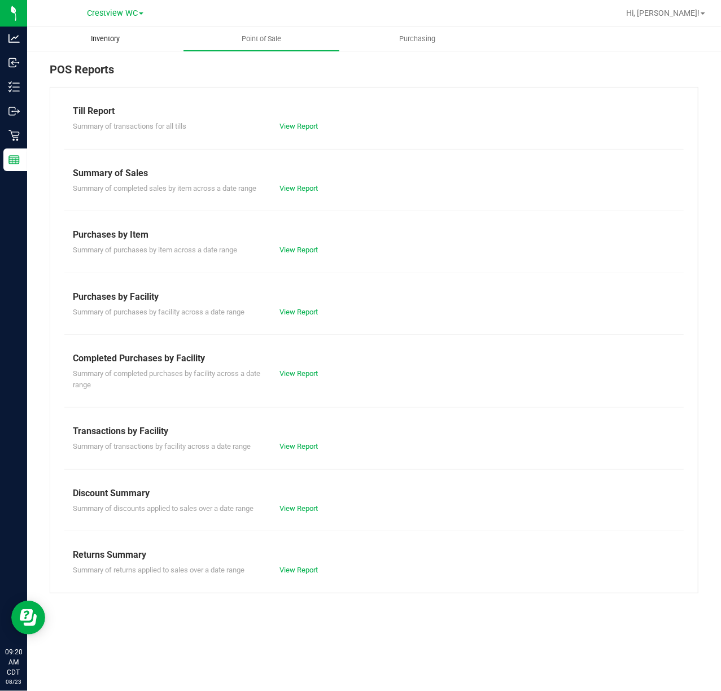
click at [165, 35] on uib-tab-heading "Inventory" at bounding box center [105, 39] width 155 height 23
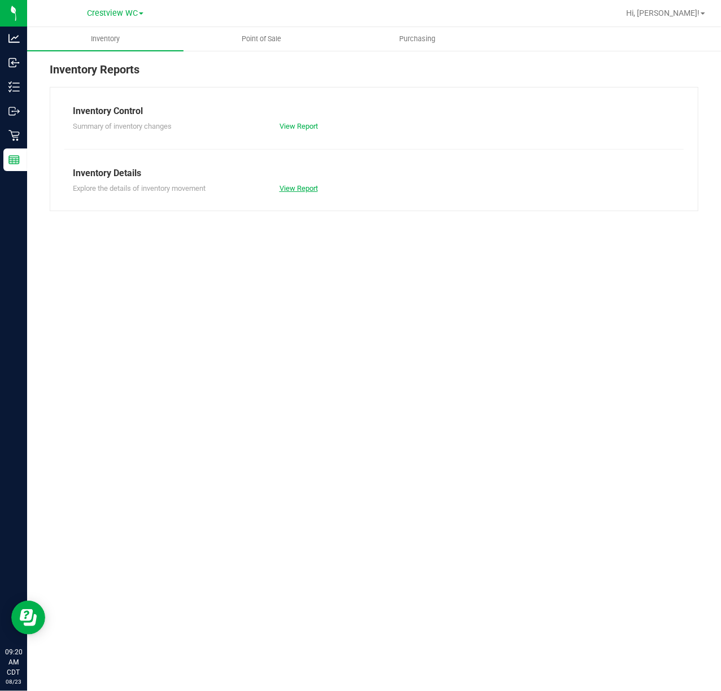
click at [304, 188] on link "View Report" at bounding box center [298, 188] width 38 height 8
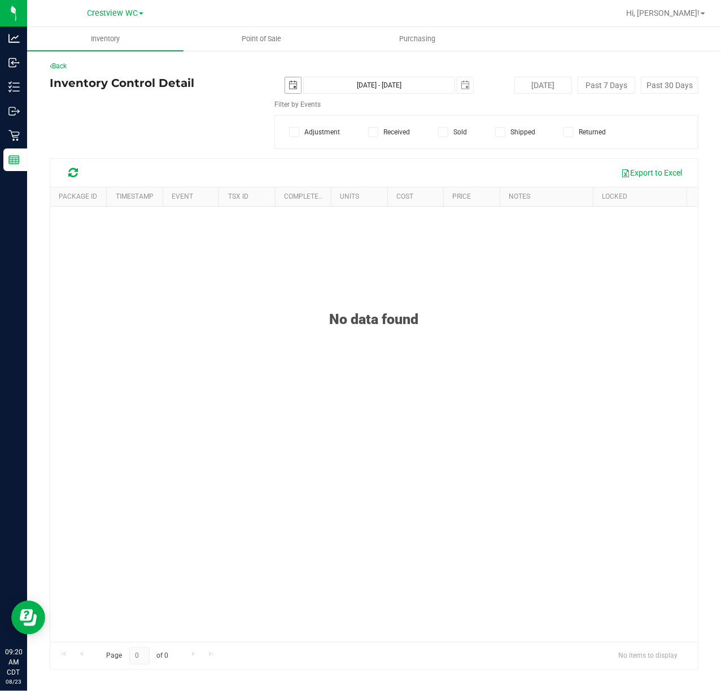
click at [291, 81] on span "select" at bounding box center [292, 85] width 9 height 9
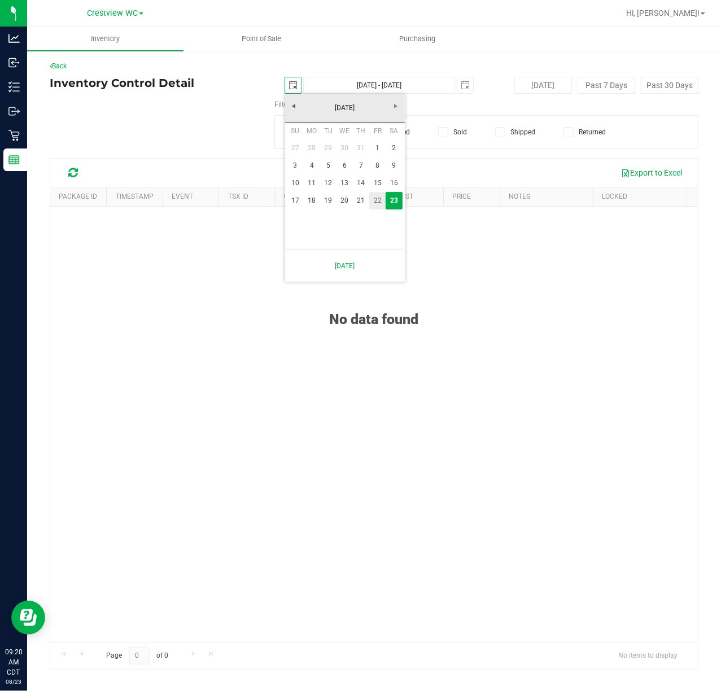
click at [377, 205] on link "22" at bounding box center [377, 200] width 16 height 17
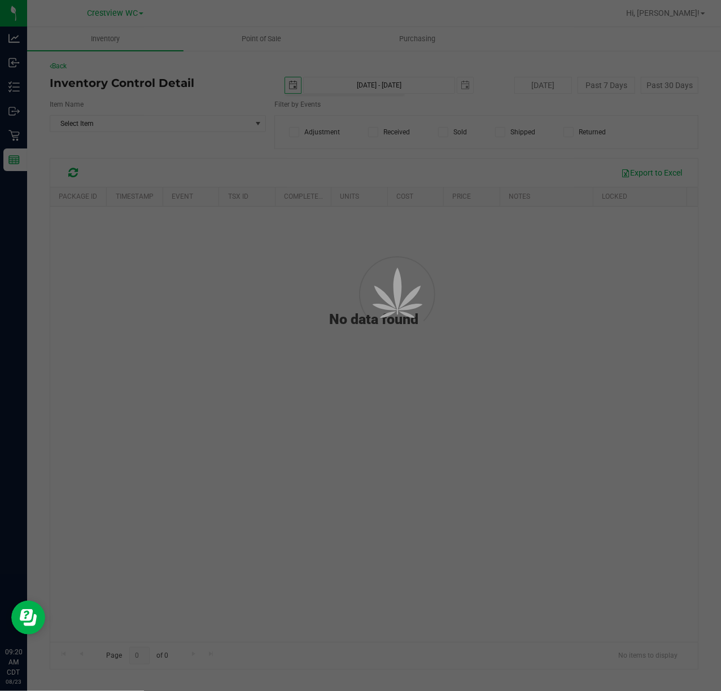
type input "2025-08-22"
type input "Aug 22, 2025 - Aug 23, 2025"
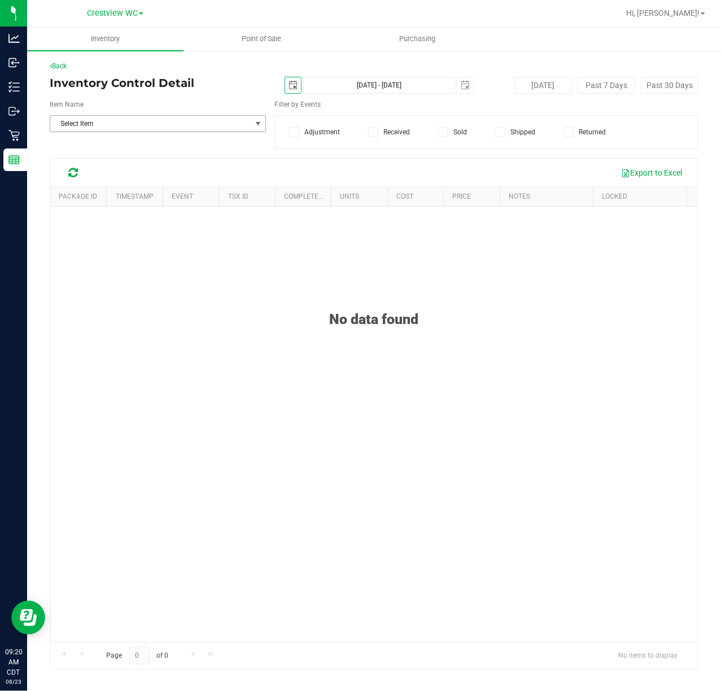
click at [141, 123] on span "Select Item" at bounding box center [150, 124] width 201 height 16
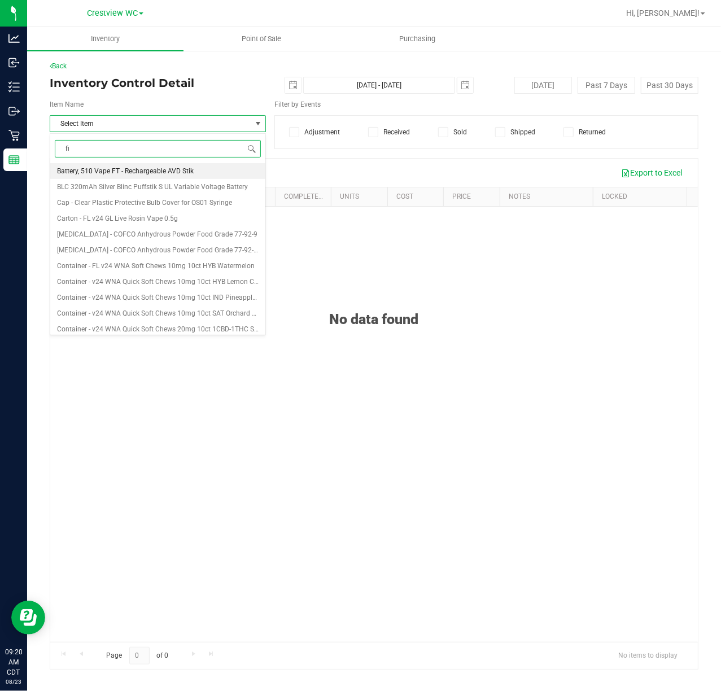
type input "fic"
click at [176, 311] on span "FT 3.5g Cannabis Flower Fried Ice Cream (Hybrid)" at bounding box center [133, 313] width 152 height 8
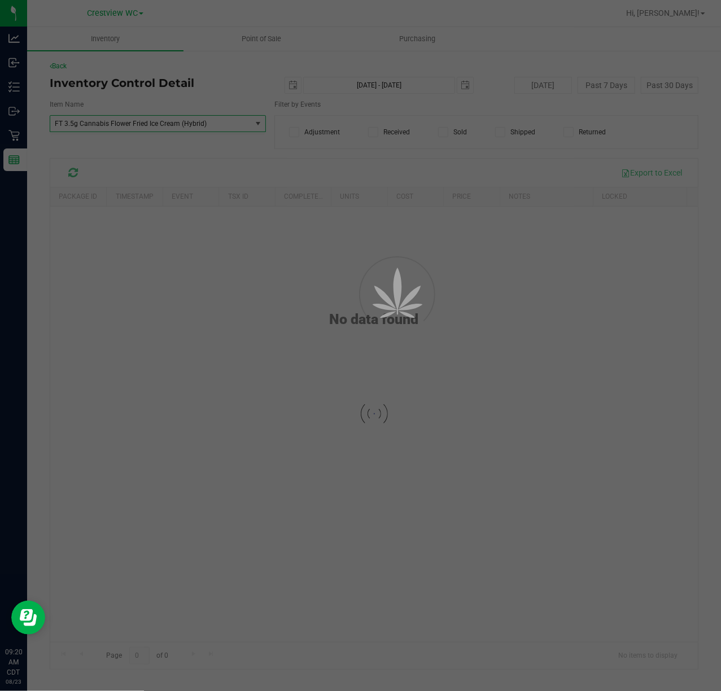
scroll to position [41646, 0]
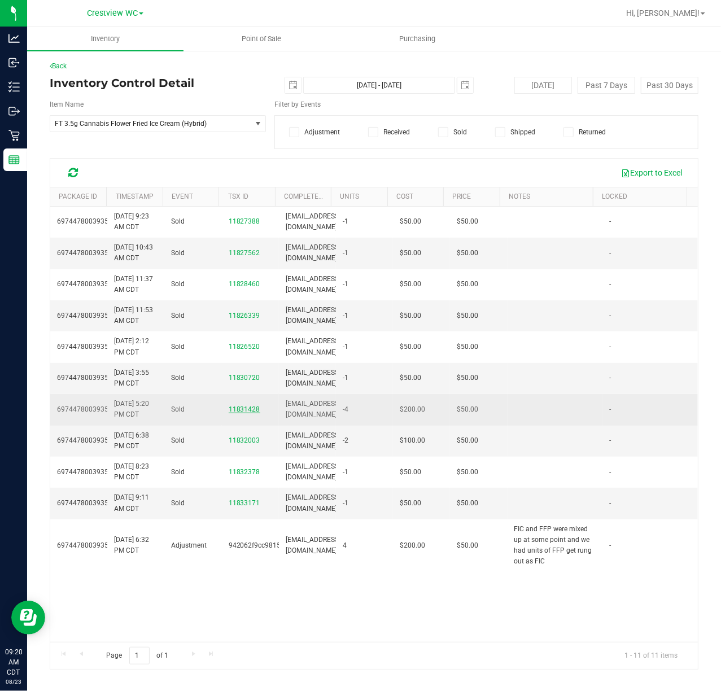
click at [246, 413] on span "11831428" at bounding box center [245, 409] width 32 height 8
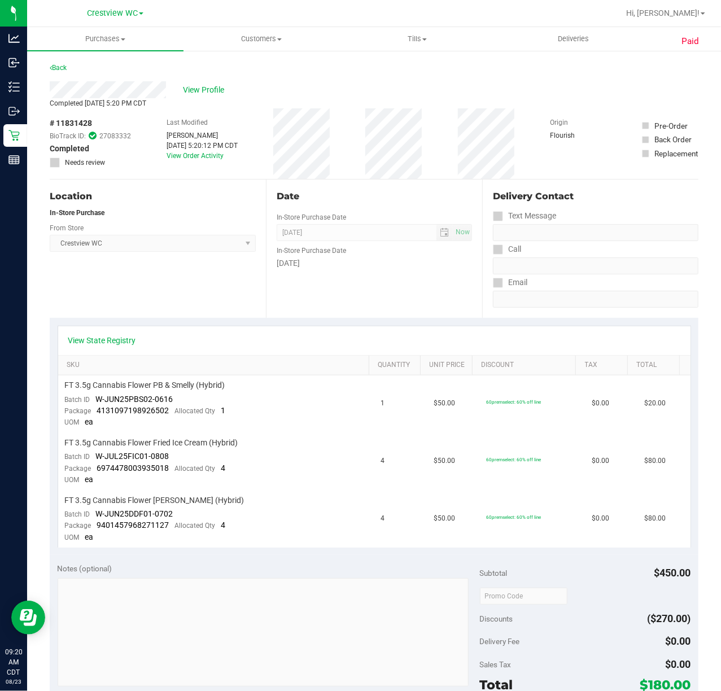
click at [193, 160] on div "Last Modified Logan Allen Aug 22, 2025 5:20:12 PM CDT View Order Activity" at bounding box center [201, 143] width 71 height 71
click at [193, 156] on link "View Order Activity" at bounding box center [194, 156] width 57 height 8
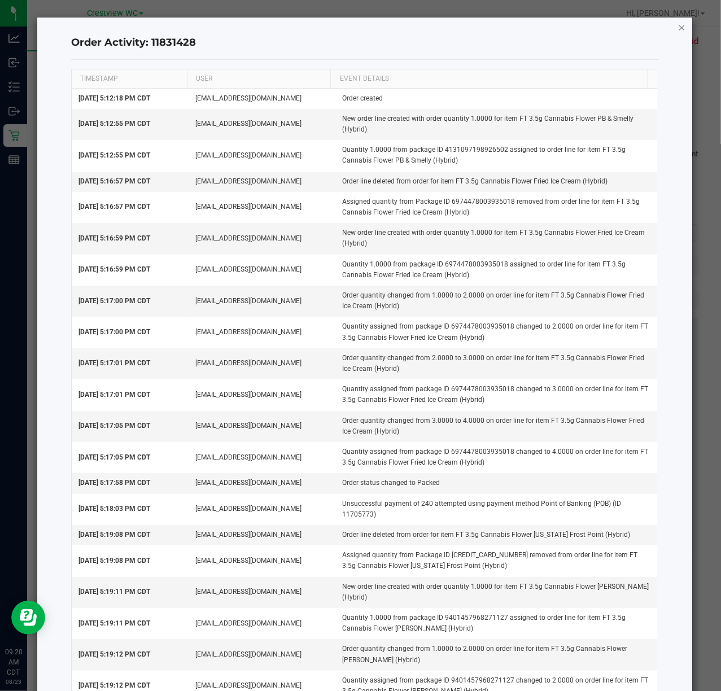
click at [678, 26] on icon "button" at bounding box center [682, 27] width 8 height 14
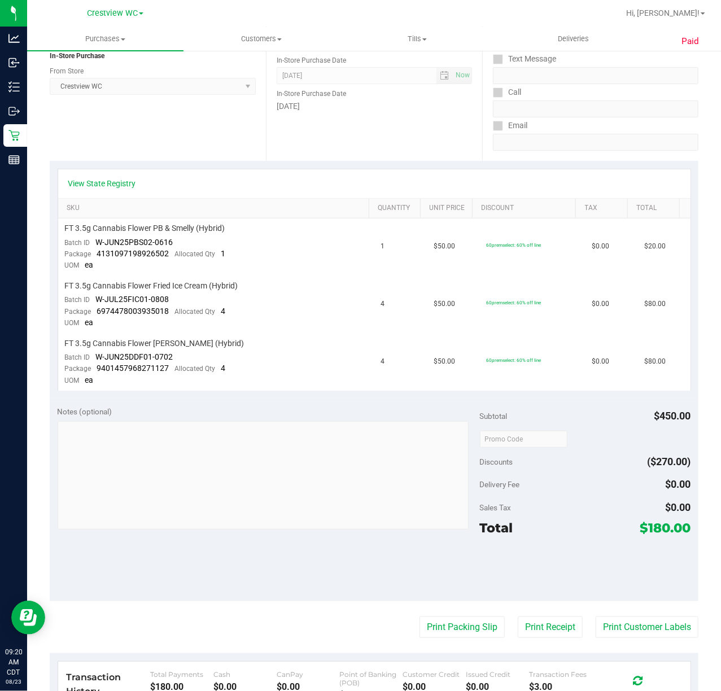
scroll to position [350, 0]
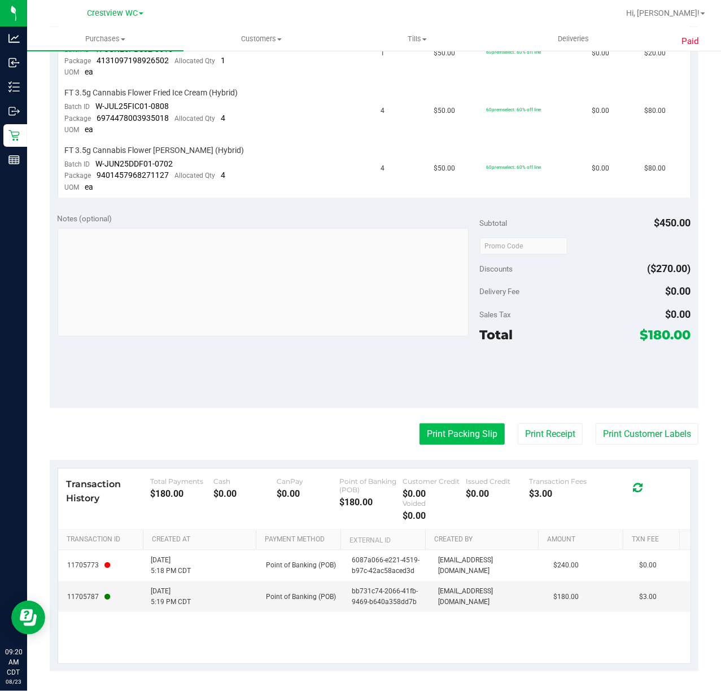
click at [456, 433] on button "Print Packing Slip" at bounding box center [461, 433] width 85 height 21
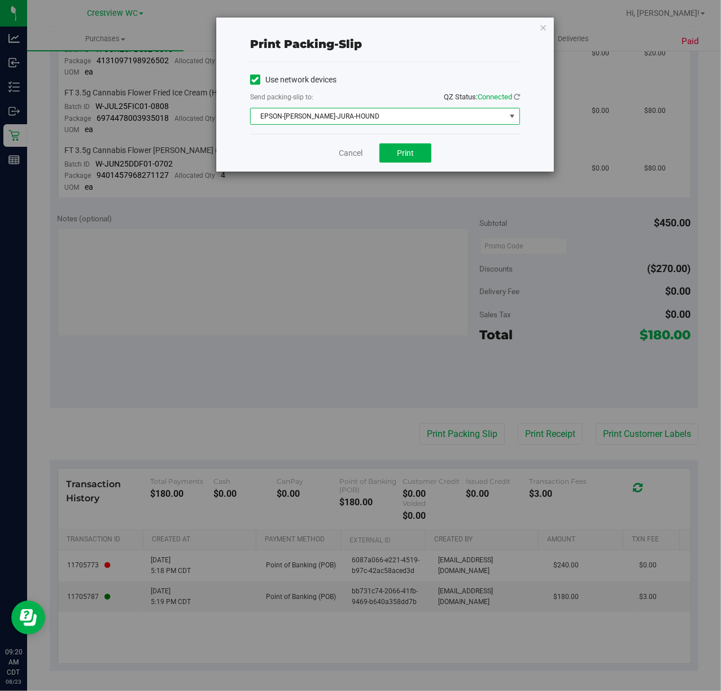
click at [396, 114] on span "EPSON-BRUNO-JURA-HOUND" at bounding box center [378, 116] width 254 height 16
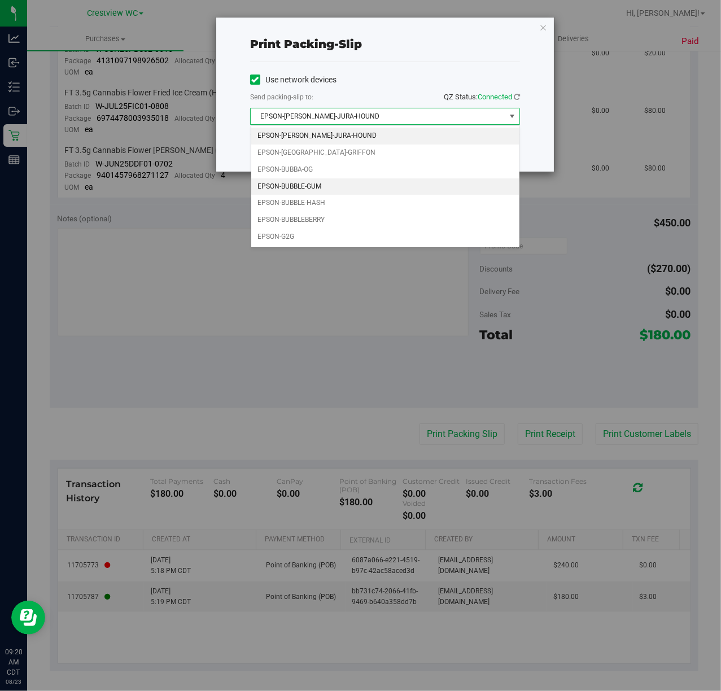
click at [333, 185] on li "EPSON-BUBBLE-GUM" at bounding box center [385, 186] width 268 height 17
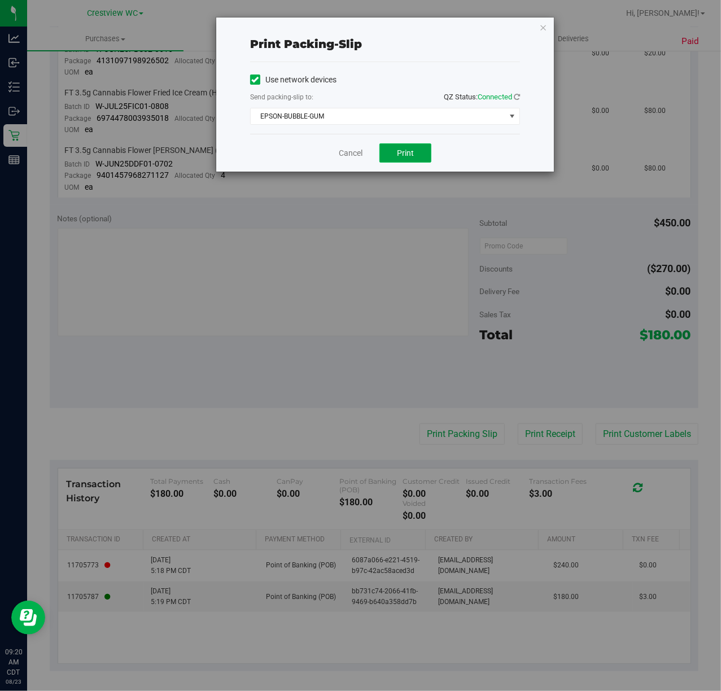
click at [418, 156] on button "Print" at bounding box center [405, 152] width 52 height 19
click at [359, 154] on link "Cancel" at bounding box center [351, 153] width 24 height 12
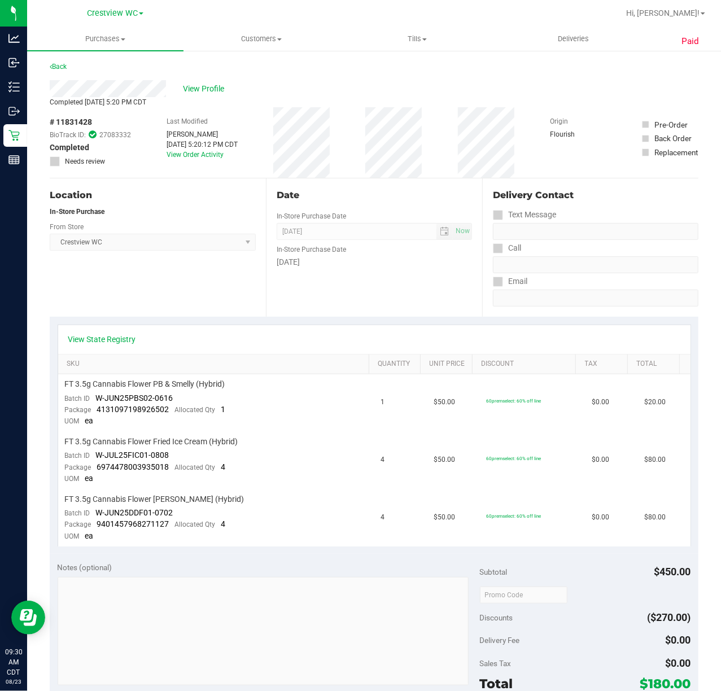
scroll to position [0, 0]
click at [187, 154] on link "View Order Activity" at bounding box center [194, 156] width 57 height 8
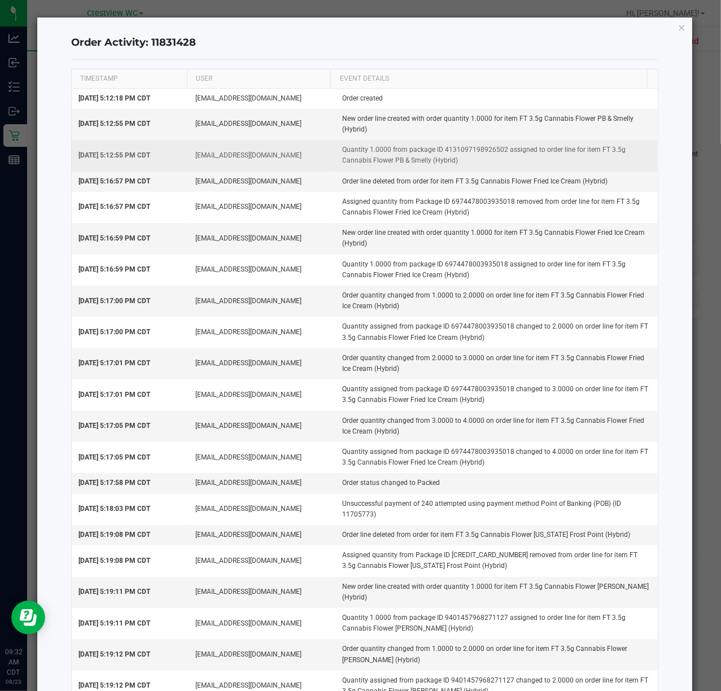
drag, startPoint x: 474, startPoint y: 163, endPoint x: 306, endPoint y: 150, distance: 168.6
click at [306, 150] on tr "Aug 22, 2025 5:12:55 PM CDT lallen@liveparallel.com Quantity 1.0000 from packag…" at bounding box center [365, 155] width 586 height 31
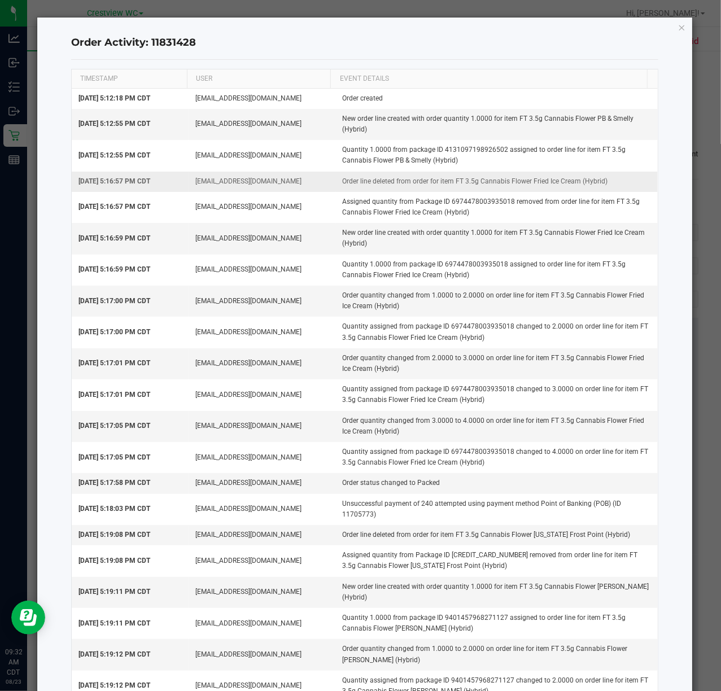
drag, startPoint x: 324, startPoint y: 179, endPoint x: 605, endPoint y: 186, distance: 281.1
click at [605, 186] on tr "Aug 22, 2025 5:16:57 PM CDT lallen@liveparallel.com Order line deleted from ord…" at bounding box center [365, 182] width 586 height 20
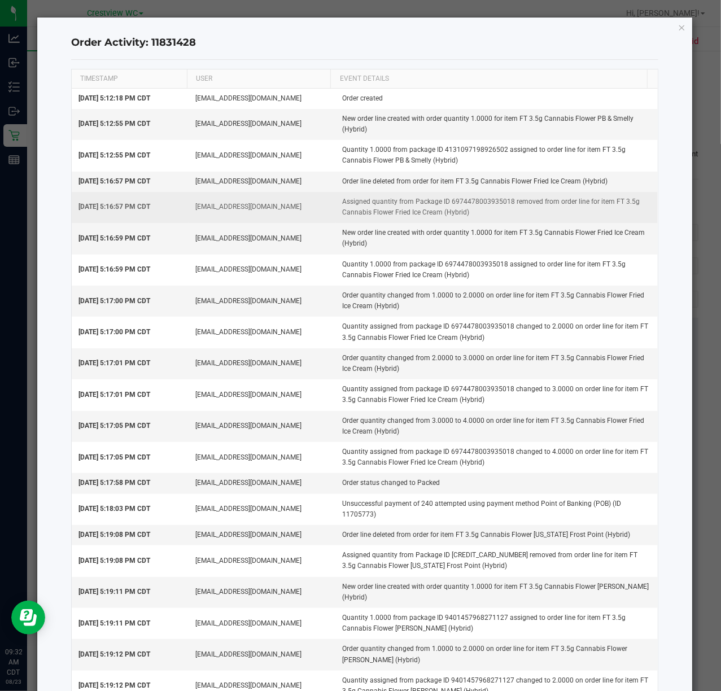
drag, startPoint x: 330, startPoint y: 204, endPoint x: 547, endPoint y: 213, distance: 216.8
click at [547, 213] on td "Assigned quantity from Package ID 6974478003935018 removed from order line for …" at bounding box center [496, 207] width 322 height 31
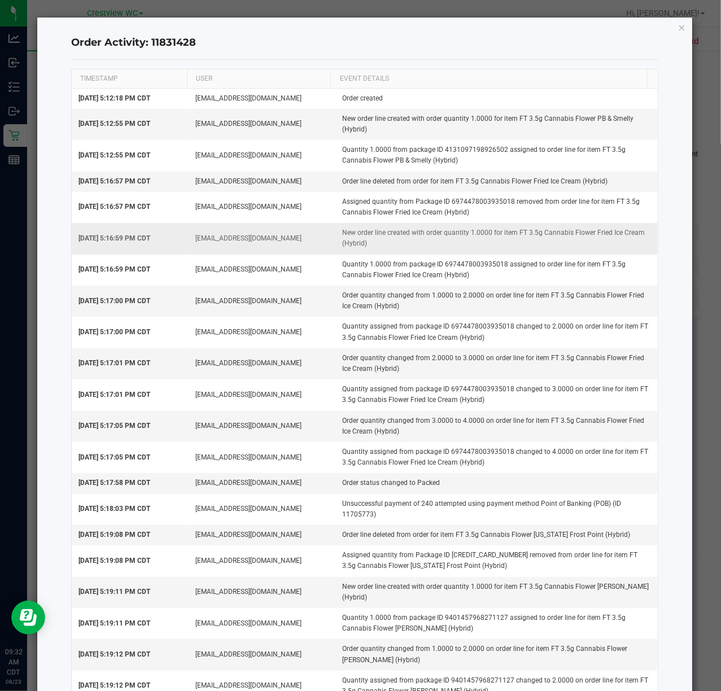
click at [335, 236] on td "New order line created with order quantity 1.0000 for item FT 3.5g Cannabis Flo…" at bounding box center [496, 238] width 322 height 31
drag, startPoint x: 326, startPoint y: 236, endPoint x: 401, endPoint y: 244, distance: 74.9
click at [401, 244] on td "New order line created with order quantity 1.0000 for item FT 3.5g Cannabis Flo…" at bounding box center [496, 238] width 322 height 31
click at [385, 251] on td "New order line created with order quantity 1.0000 for item FT 3.5g Cannabis Flo…" at bounding box center [496, 238] width 322 height 31
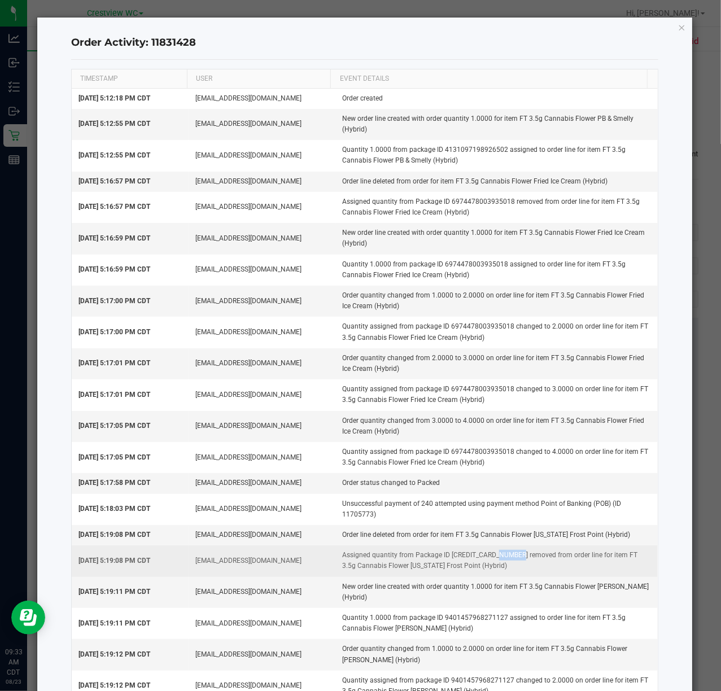
drag, startPoint x: 483, startPoint y: 560, endPoint x: 503, endPoint y: 557, distance: 20.5
click at [503, 557] on td "Assigned quantity from Package ID 8163625531387116 removed from order line for …" at bounding box center [496, 560] width 322 height 31
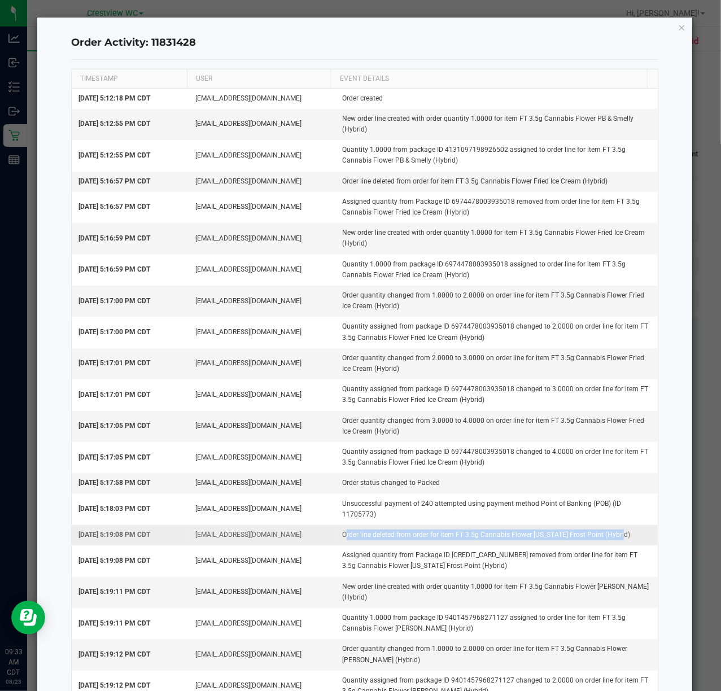
drag, startPoint x: 330, startPoint y: 537, endPoint x: 625, endPoint y: 540, distance: 295.1
click at [625, 540] on td "Order line deleted from order for item FT 3.5g Cannabis Flower Florida Frost Po…" at bounding box center [496, 535] width 322 height 20
click at [678, 23] on icon "button" at bounding box center [682, 27] width 8 height 14
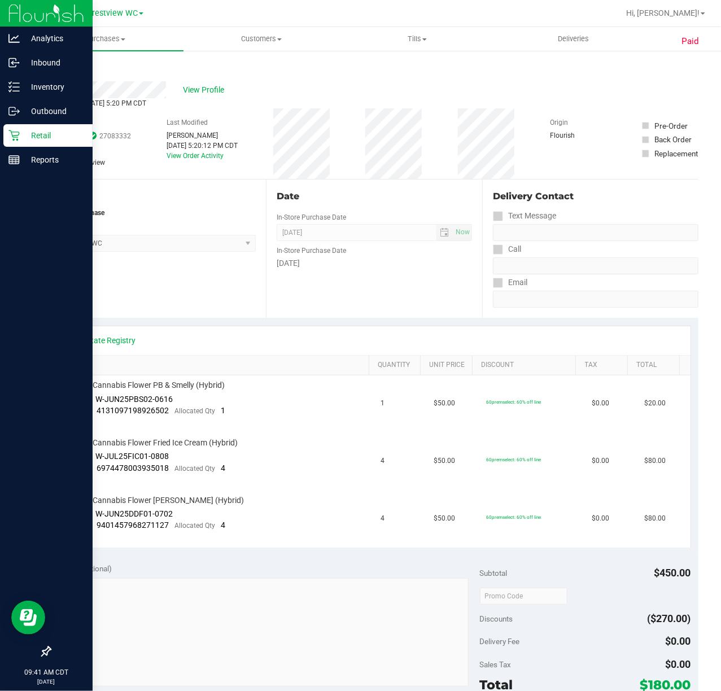
click at [14, 136] on icon at bounding box center [13, 135] width 11 height 11
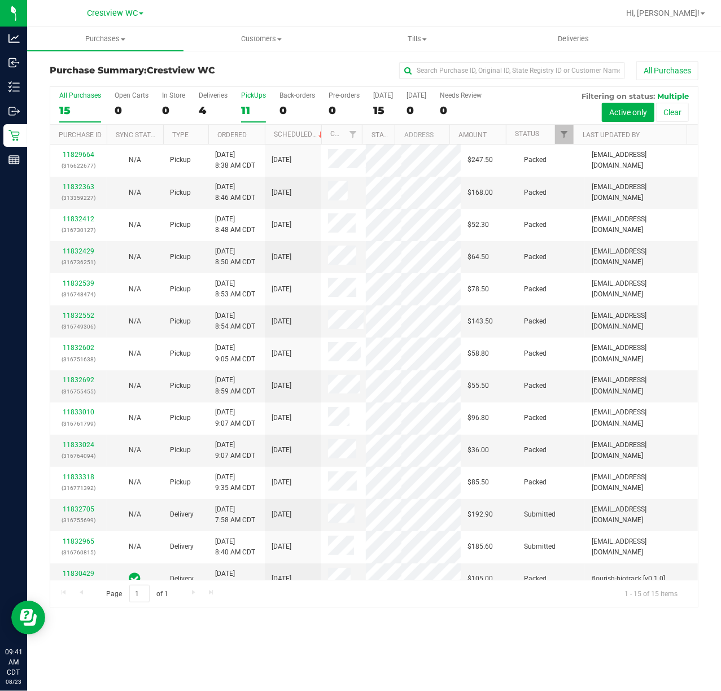
click at [258, 109] on div "11" at bounding box center [253, 110] width 25 height 13
click at [0, 0] on input "PickUps 11" at bounding box center [0, 0] width 0 height 0
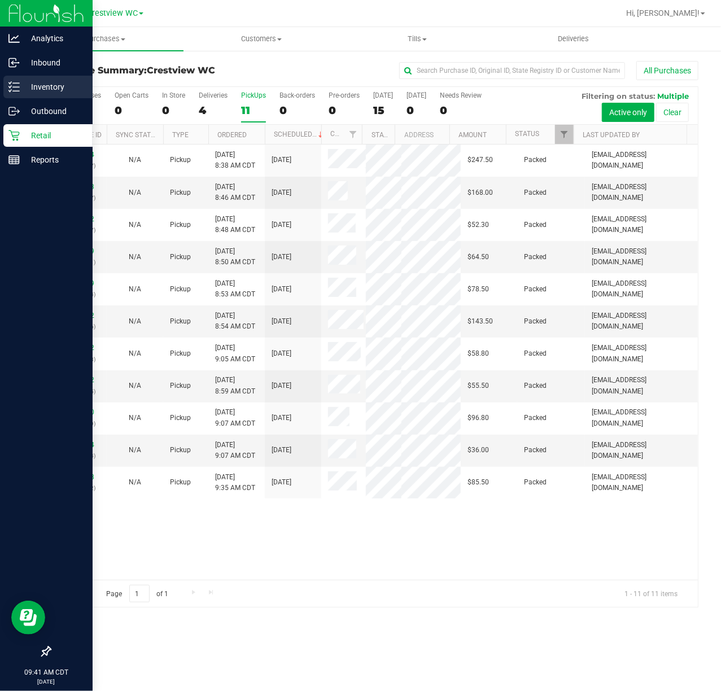
click at [23, 93] on p "Inventory" at bounding box center [54, 87] width 68 height 14
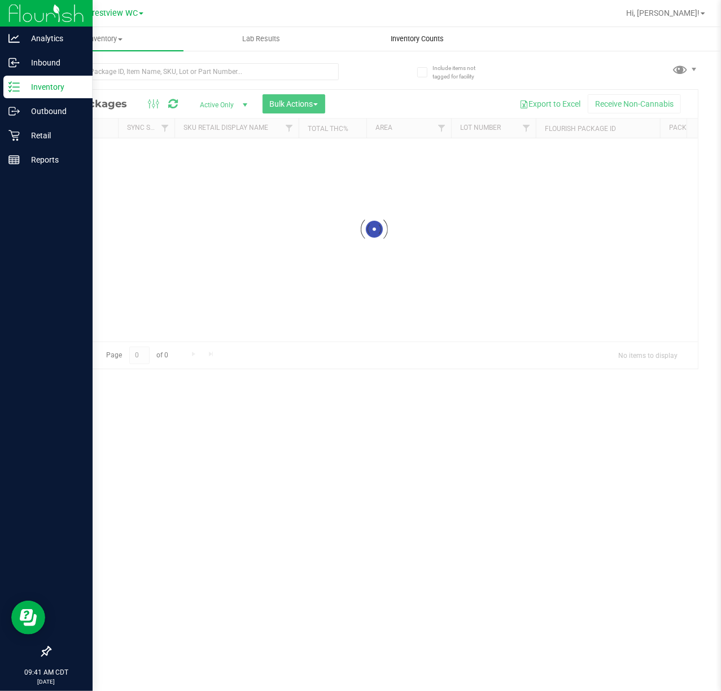
click at [451, 46] on uib-tab-heading "Inventory Counts" at bounding box center [417, 39] width 155 height 23
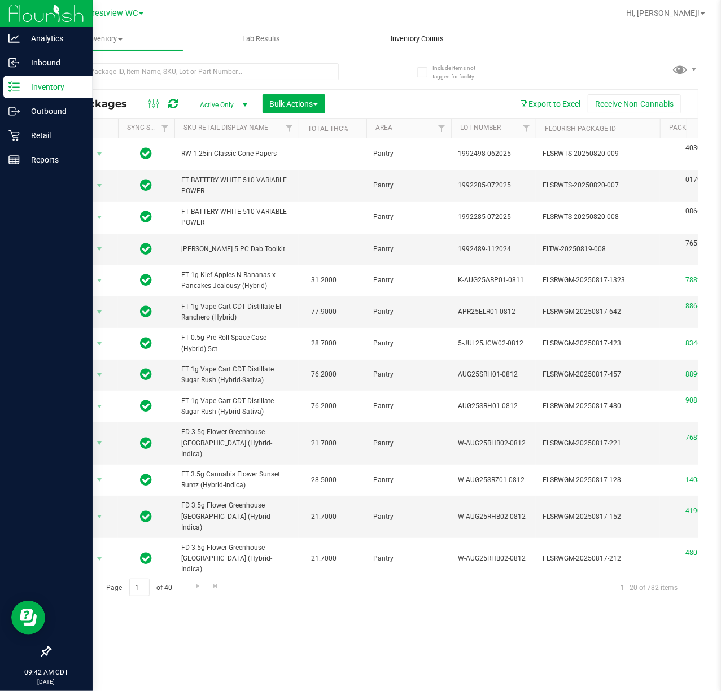
click at [429, 49] on uib-tab-heading "Inventory Counts" at bounding box center [417, 39] width 156 height 24
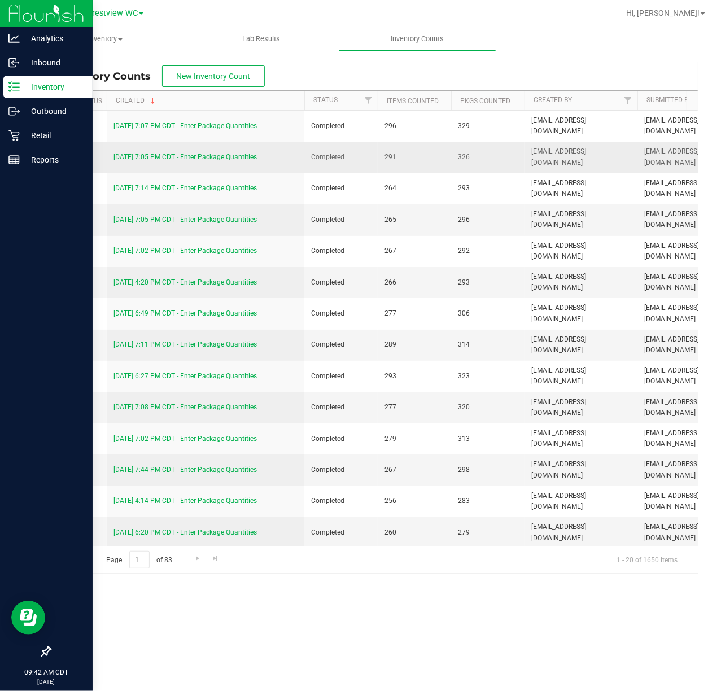
click at [192, 157] on link "8/21/25 7:05 PM CDT - Enter Package Quantities" at bounding box center [184, 157] width 143 height 8
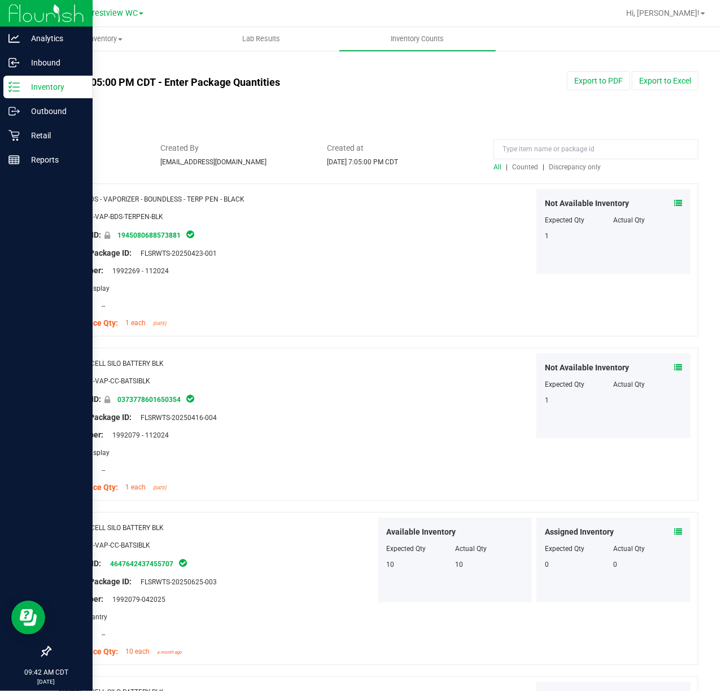
click at [582, 165] on span "Discrepancy only" at bounding box center [574, 167] width 52 height 8
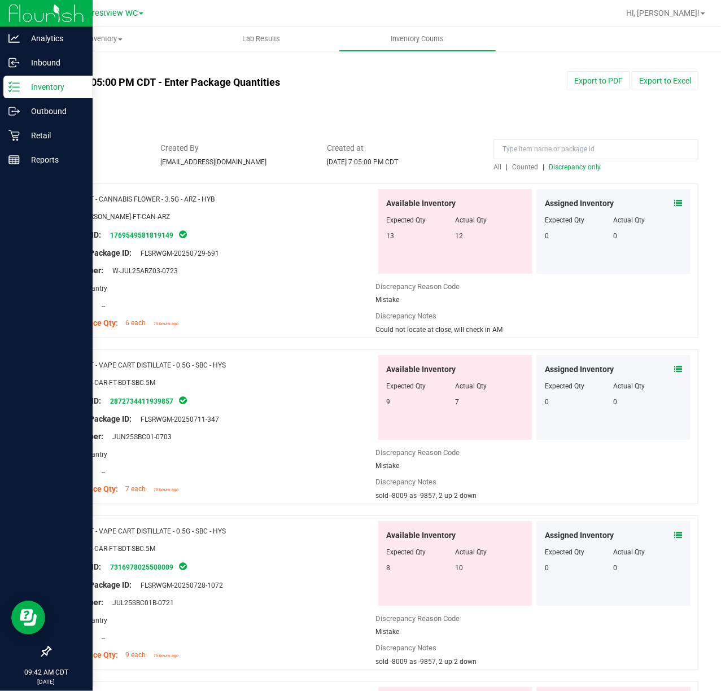
drag, startPoint x: 515, startPoint y: 326, endPoint x: 493, endPoint y: 330, distance: 21.7
click at [493, 330] on div "Could not locate at close, will check in AM" at bounding box center [534, 329] width 317 height 10
drag, startPoint x: 214, startPoint y: 249, endPoint x: 195, endPoint y: 249, distance: 19.2
click at [195, 249] on div "Original Package ID: FLSRWGM-20250729-691" at bounding box center [217, 253] width 317 height 12
click at [214, 272] on div "Lot Number: W-JUL25ARZ03-0723" at bounding box center [217, 271] width 317 height 12
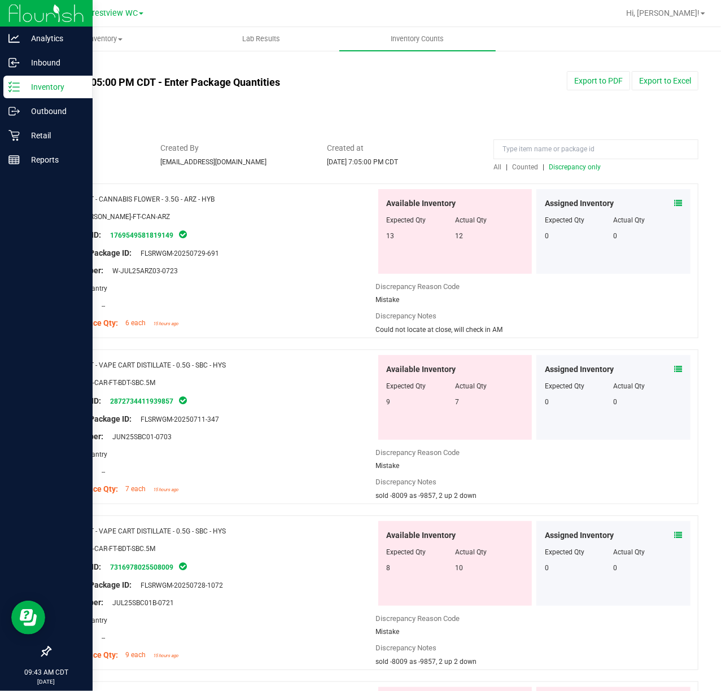
drag, startPoint x: 195, startPoint y: 274, endPoint x: 109, endPoint y: 271, distance: 85.8
click at [109, 271] on div "Lot Number: W-JUL25ARZ03-0723" at bounding box center [217, 271] width 317 height 12
drag, startPoint x: 484, startPoint y: 494, endPoint x: 371, endPoint y: 492, distance: 112.9
click at [376, 492] on div "sold -8009 as -9857, 2 up 2 down" at bounding box center [534, 495] width 317 height 10
drag, startPoint x: 199, startPoint y: 437, endPoint x: 109, endPoint y: 437, distance: 89.2
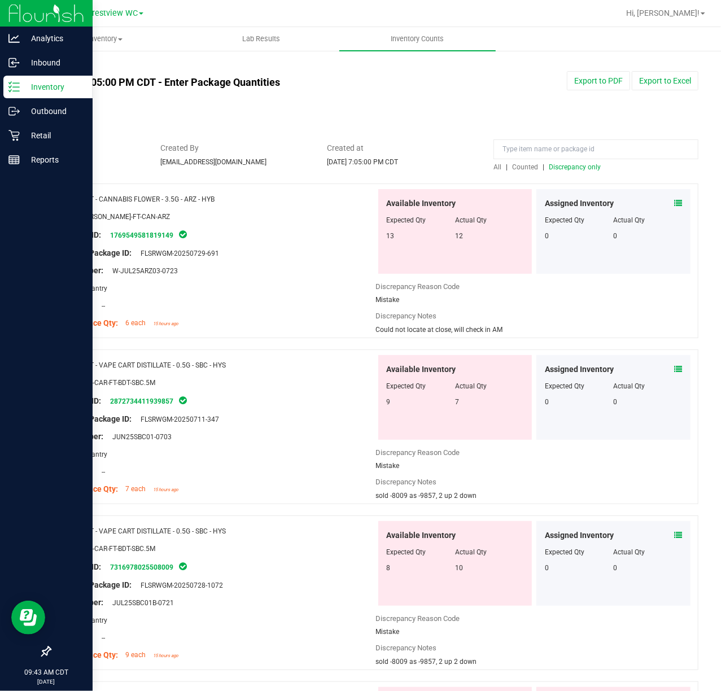
click at [109, 437] on div "Lot Number: JUN25SBC01-0703" at bounding box center [217, 437] width 317 height 12
drag, startPoint x: 139, startPoint y: 443, endPoint x: 223, endPoint y: 454, distance: 85.3
click at [240, 454] on div "Name: FT - VAPE CART DISTILLATE - 0.5G - SBC - HYS SKU: BAP-CAR-FT-BDT-SBC.5M P…" at bounding box center [217, 427] width 317 height 144
click at [223, 454] on div "Area: Pantry" at bounding box center [217, 454] width 317 height 12
drag, startPoint x: 193, startPoint y: 433, endPoint x: 111, endPoint y: 434, distance: 81.8
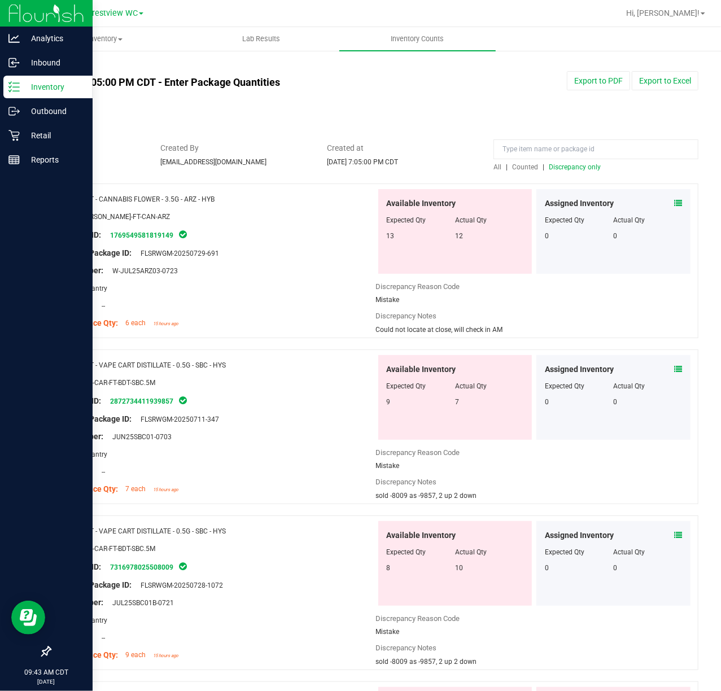
click at [111, 434] on div "Lot Number: JUN25SBC01-0703" at bounding box center [217, 437] width 317 height 12
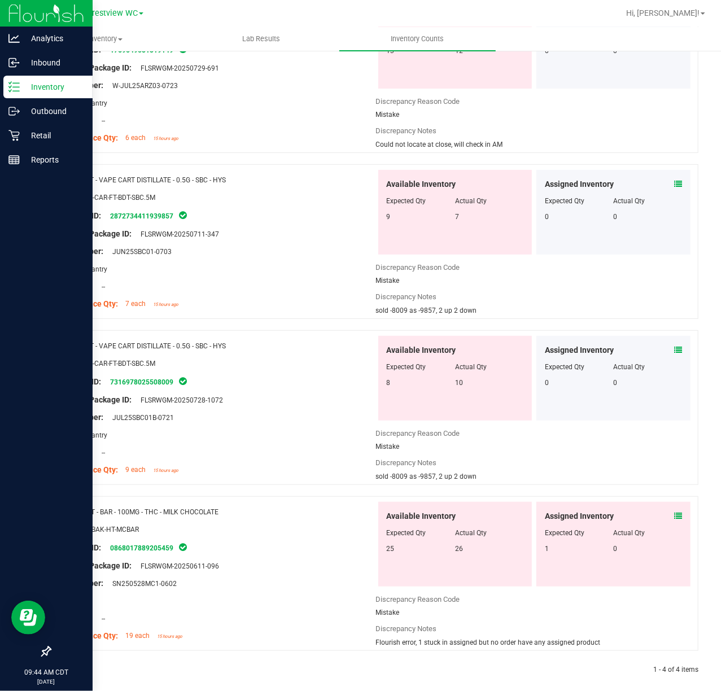
scroll to position [196, 0]
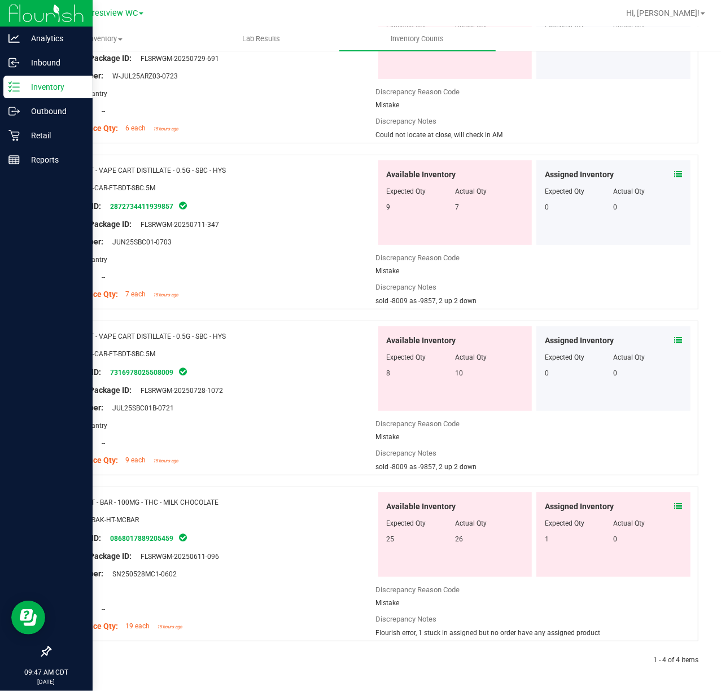
drag, startPoint x: 183, startPoint y: 406, endPoint x: 111, endPoint y: 407, distance: 72.8
click at [111, 407] on div "Lot Number: JUL25SBC01B-0721" at bounding box center [217, 408] width 317 height 12
drag, startPoint x: 599, startPoint y: 640, endPoint x: 371, endPoint y: 635, distance: 228.6
click at [371, 635] on div "Name: HT - BAR - 100MG - THC - MILK CHOCOLATE SKU: EDI-BAK-HT-MCBAR Package ID:…" at bounding box center [374, 569] width 648 height 166
copy div "Flourish error, 1 stuck in assigned but no order have any assigned product"
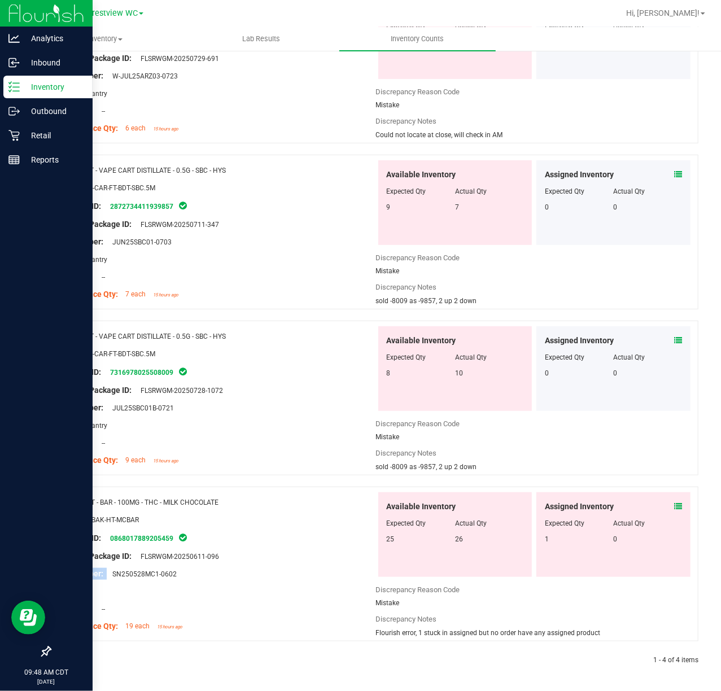
drag, startPoint x: 199, startPoint y: 564, endPoint x: 112, endPoint y: 573, distance: 87.4
click at [112, 573] on div "Name: HT - BAR - 100MG - THC - MILK CHOCOLATE SKU: EDI-BAK-HT-MCBAR Package ID:…" at bounding box center [217, 564] width 317 height 144
click at [164, 574] on span "SN250528MC1-0602" at bounding box center [142, 574] width 70 height 8
drag, startPoint x: 184, startPoint y: 568, endPoint x: 116, endPoint y: 576, distance: 68.7
click at [116, 576] on div "Lot Number: SN250528MC1-0602" at bounding box center [217, 574] width 317 height 12
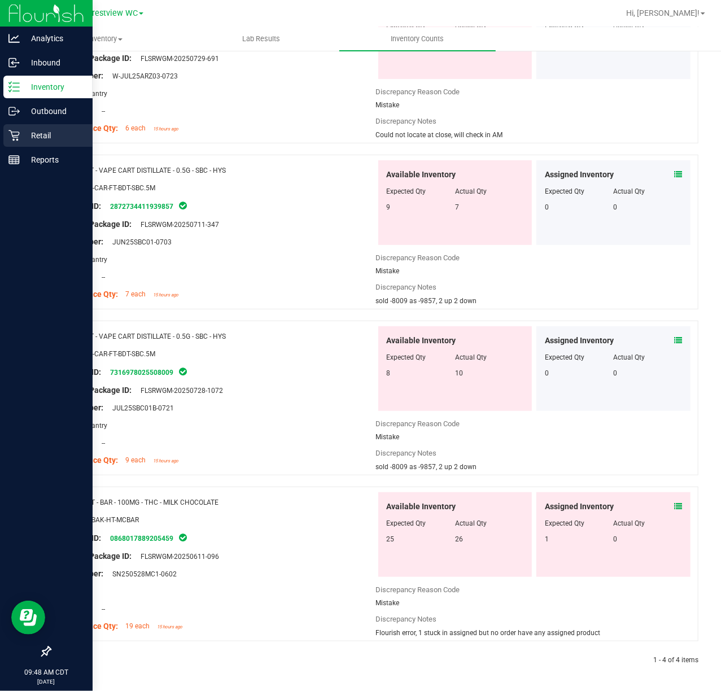
click at [32, 144] on div "Retail" at bounding box center [47, 135] width 89 height 23
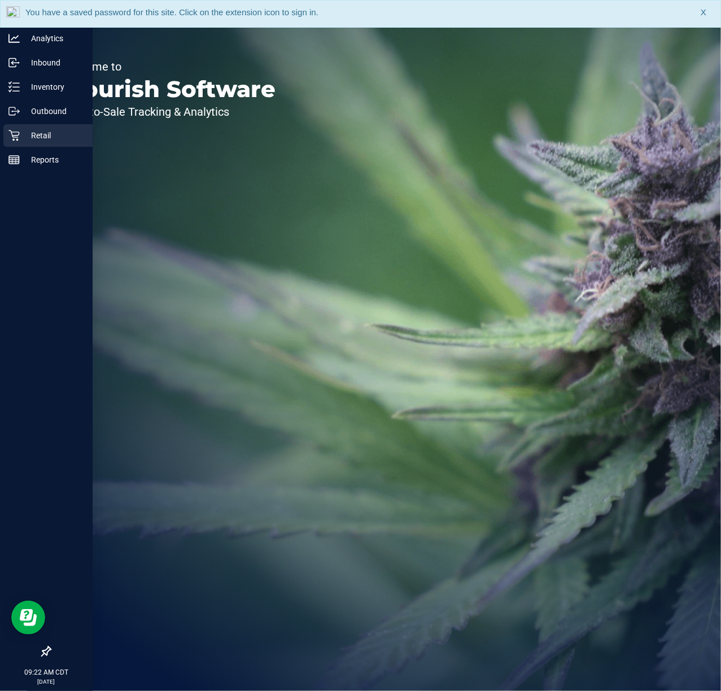
click at [18, 140] on icon at bounding box center [13, 135] width 11 height 11
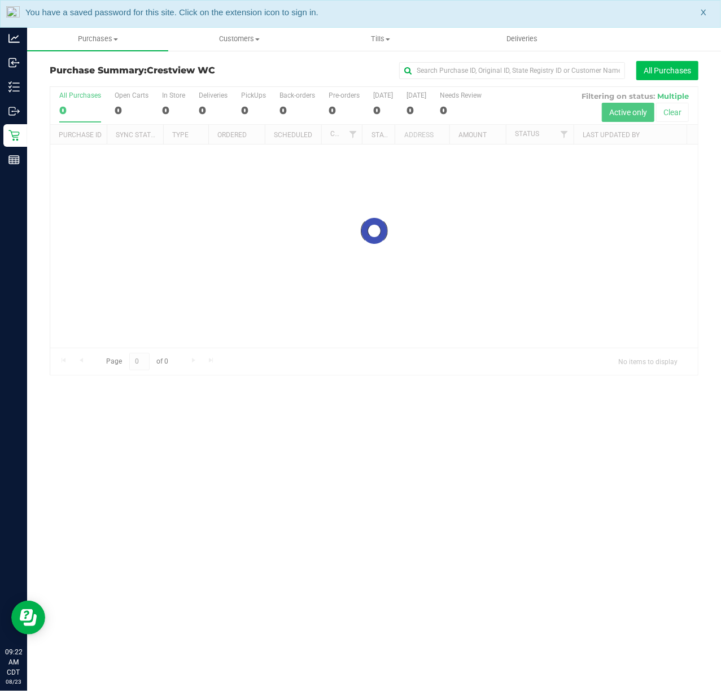
click at [684, 76] on button "All Purchases" at bounding box center [667, 70] width 62 height 19
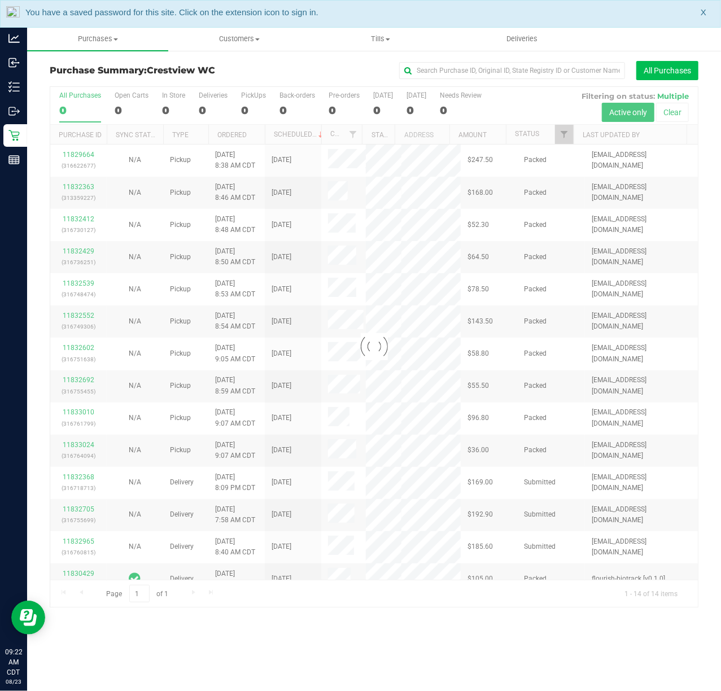
click at [648, 74] on button "All Purchases" at bounding box center [667, 70] width 62 height 19
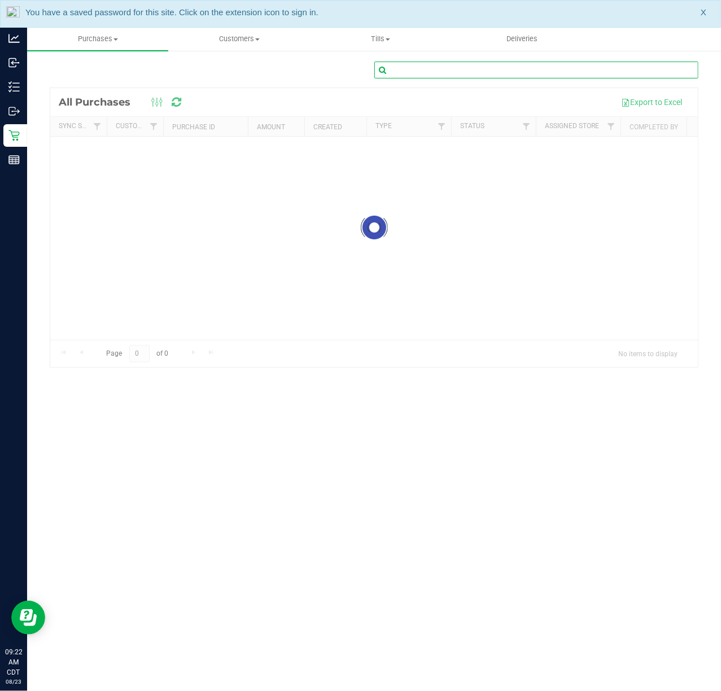
click at [583, 71] on input "text" at bounding box center [536, 70] width 324 height 17
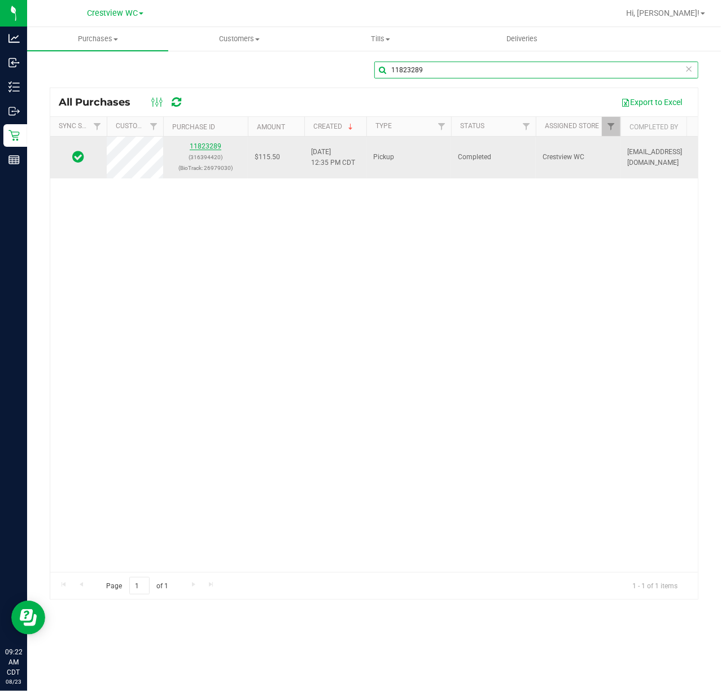
type input "11823289"
click at [205, 150] on link "11823289" at bounding box center [206, 146] width 32 height 8
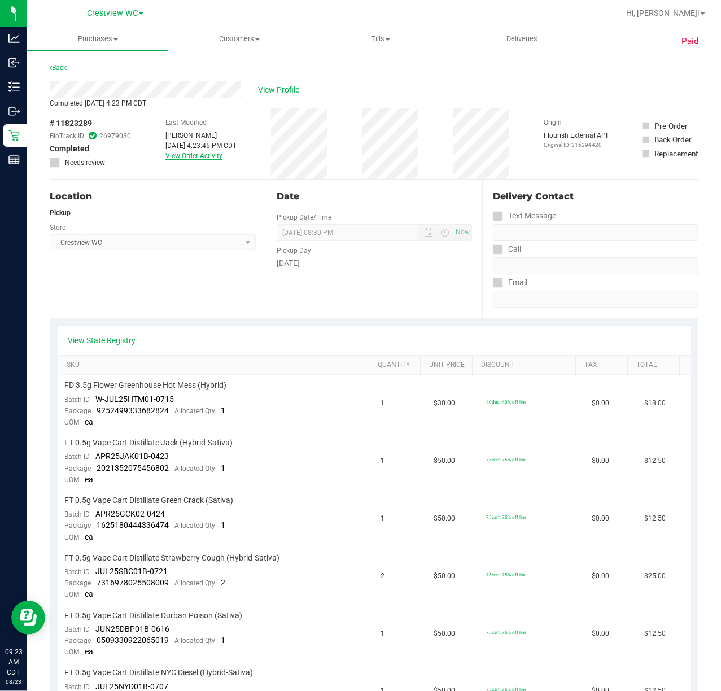
click at [197, 158] on link "View Order Activity" at bounding box center [193, 156] width 57 height 8
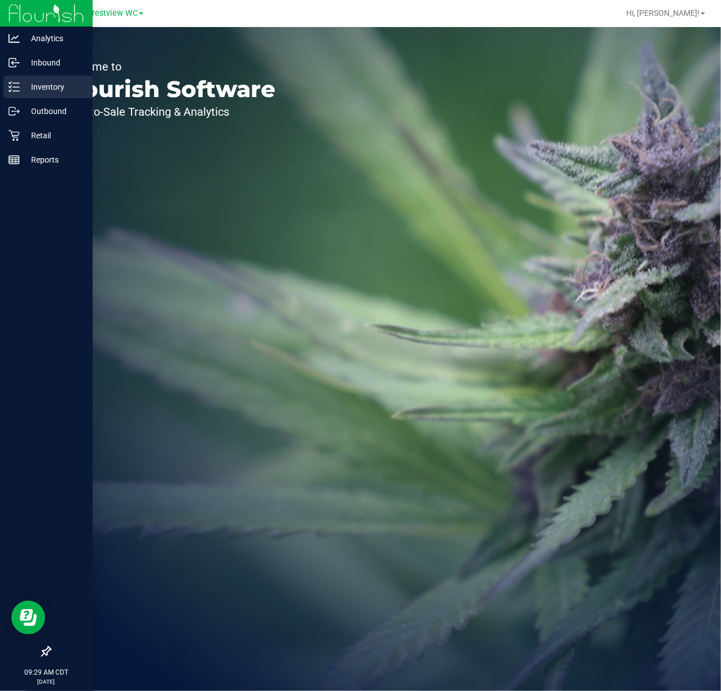
click at [21, 90] on p "Inventory" at bounding box center [54, 87] width 68 height 14
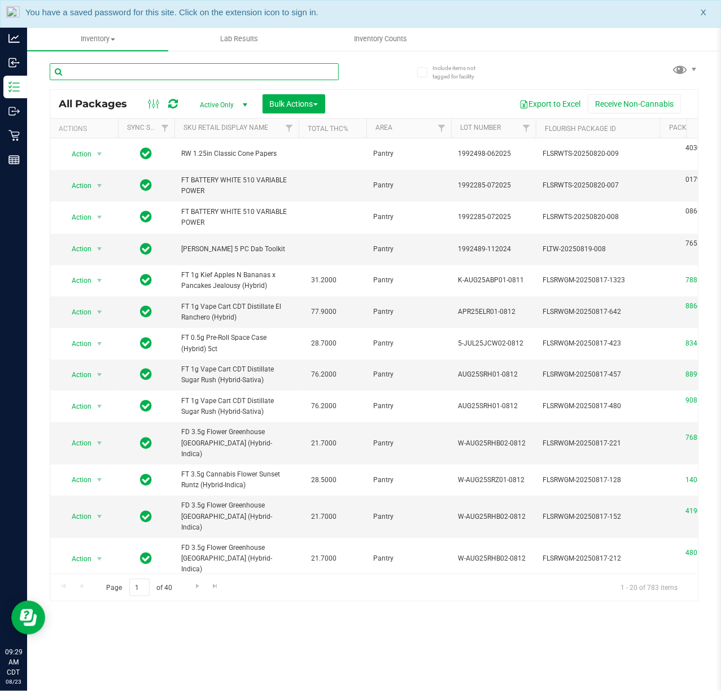
click at [115, 73] on input "text" at bounding box center [194, 71] width 289 height 17
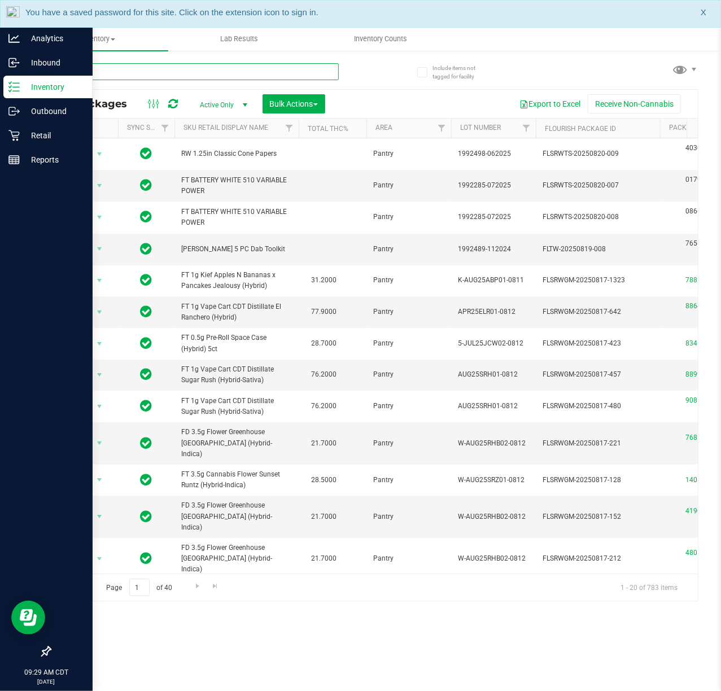
type input "ddf"
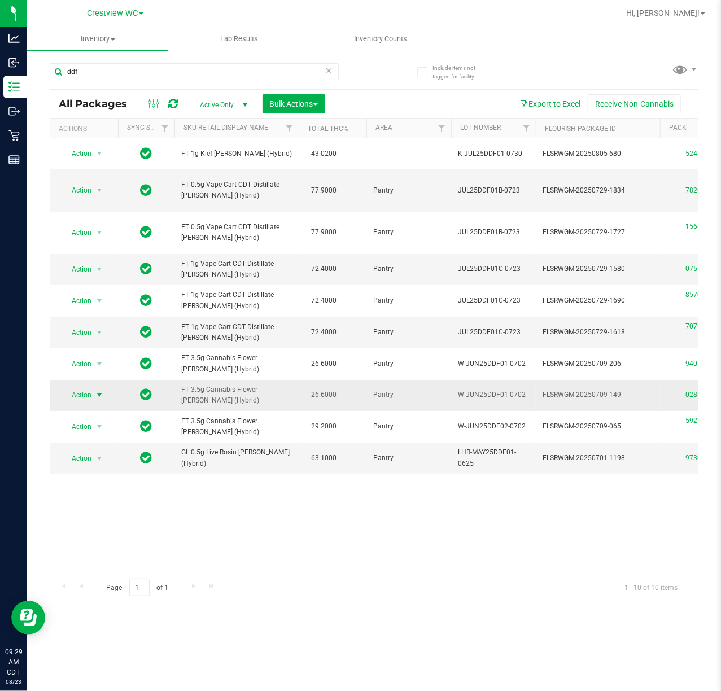
click at [84, 387] on span "Action" at bounding box center [77, 395] width 30 height 16
click at [313, 519] on div "Action Action Adjust qty Create package Edit attributes Global inventory Locate…" at bounding box center [373, 355] width 647 height 435
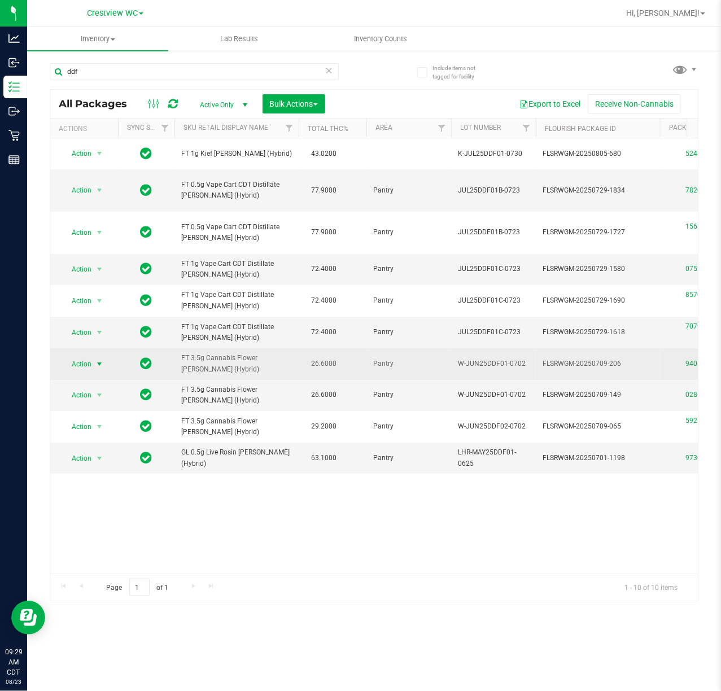
click at [109, 356] on div "Action Action Adjust qty Create package Edit attributes Global inventory Locate…" at bounding box center [84, 364] width 54 height 16
click at [97, 359] on span "select" at bounding box center [99, 363] width 9 height 9
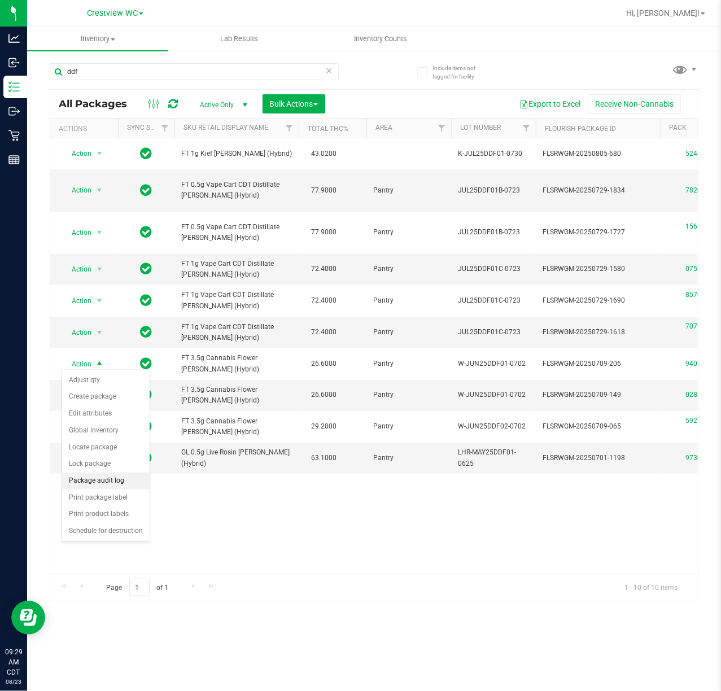
click at [109, 486] on li "Package audit log" at bounding box center [105, 480] width 87 height 17
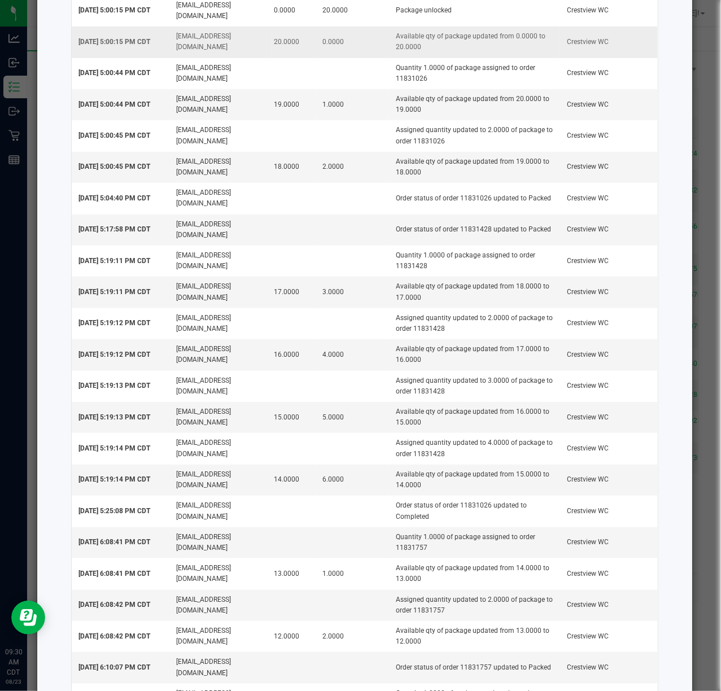
scroll to position [376, 0]
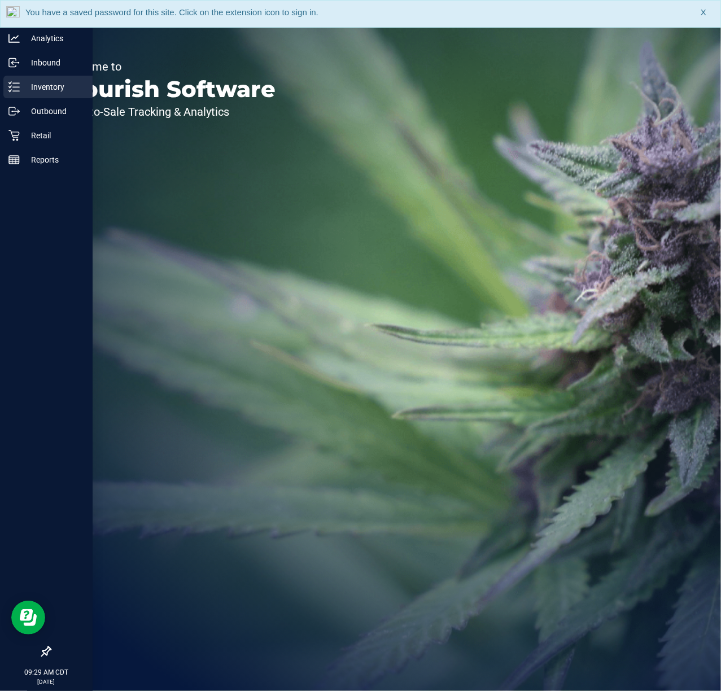
click at [39, 86] on p "Inventory" at bounding box center [54, 87] width 68 height 14
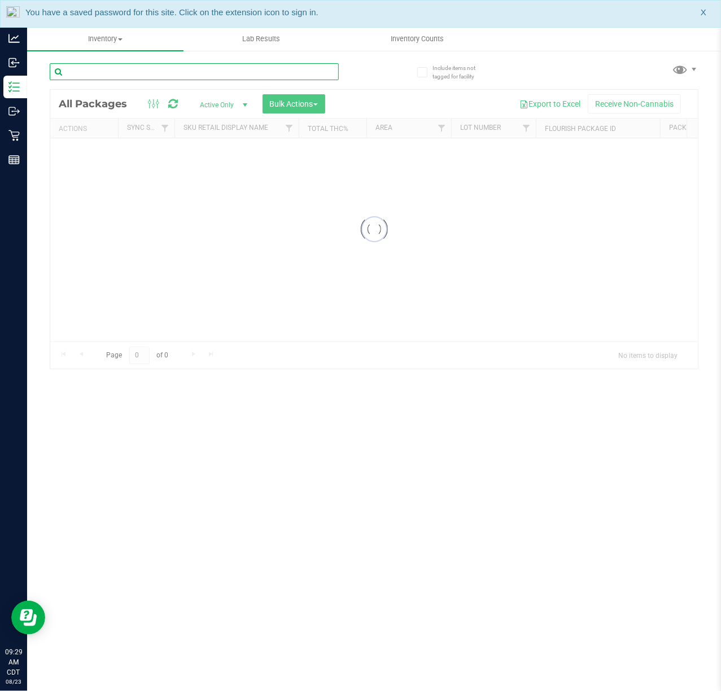
click at [131, 72] on input "text" at bounding box center [194, 71] width 289 height 17
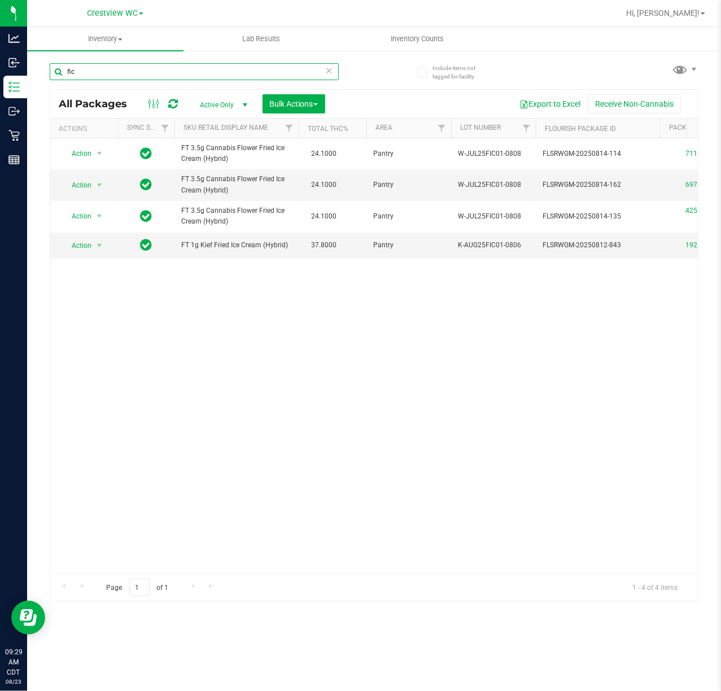
type input "fic"
click at [226, 574] on div "Page 1 of 1 1 - 4 of 4 items" at bounding box center [373, 586] width 647 height 27
drag, startPoint x: 225, startPoint y: 574, endPoint x: 269, endPoint y: 564, distance: 45.7
click at [290, 573] on div "All Packages Active Only Active Only Lab Samples Locked All External Internal B…" at bounding box center [374, 345] width 648 height 512
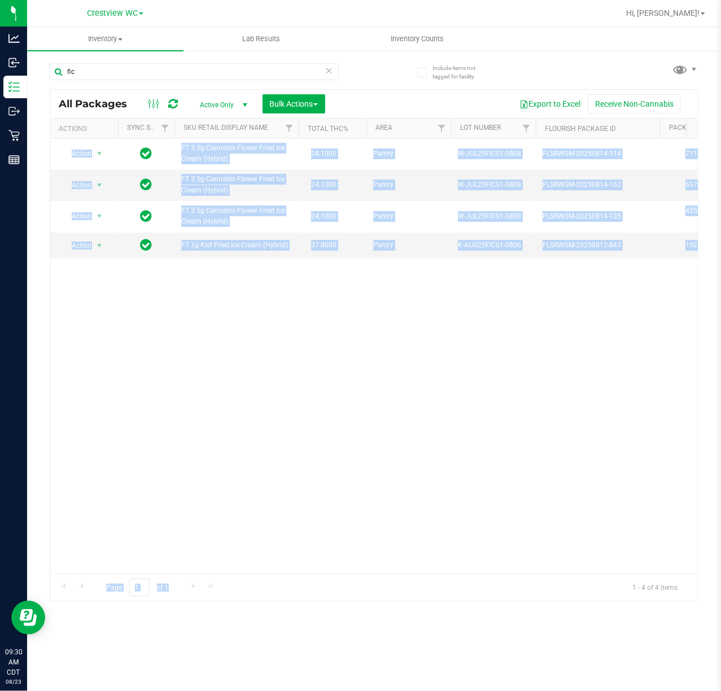
drag, startPoint x: 267, startPoint y: 467, endPoint x: 239, endPoint y: 582, distance: 118.4
click at [269, 469] on div "Action Action Adjust qty Create package Edit attributes Global inventory Locate…" at bounding box center [373, 355] width 647 height 435
click at [231, 515] on div "Action Action Adjust qty Create package Edit attributes Global inventory Locate…" at bounding box center [373, 355] width 647 height 435
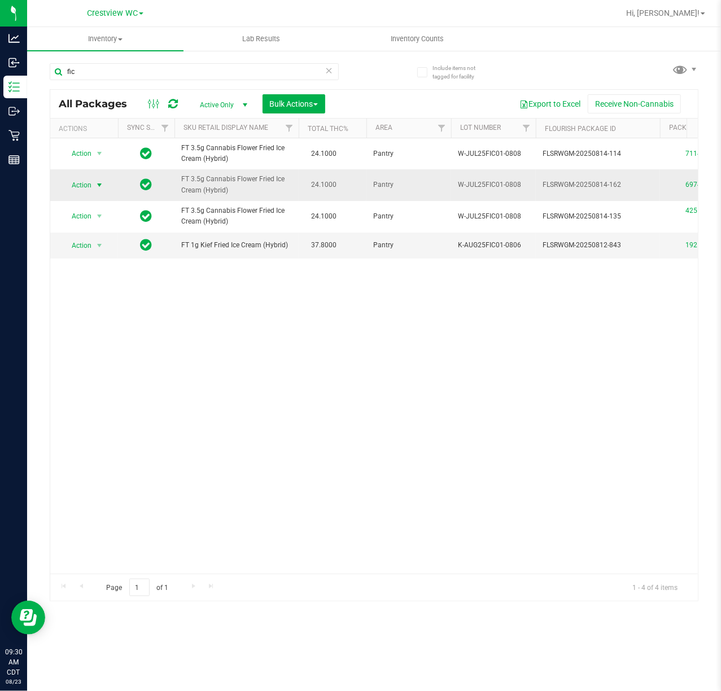
click at [86, 190] on span "Action" at bounding box center [77, 185] width 30 height 16
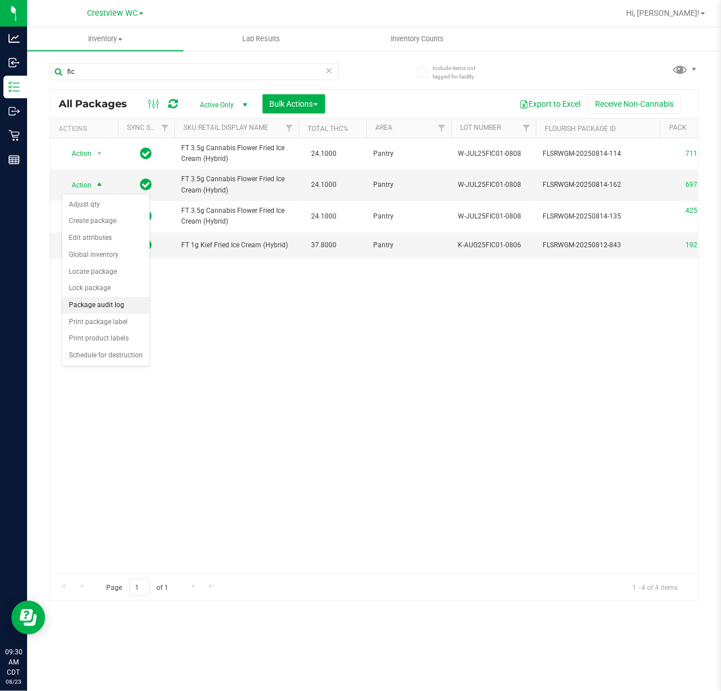
click at [118, 301] on li "Package audit log" at bounding box center [105, 305] width 87 height 17
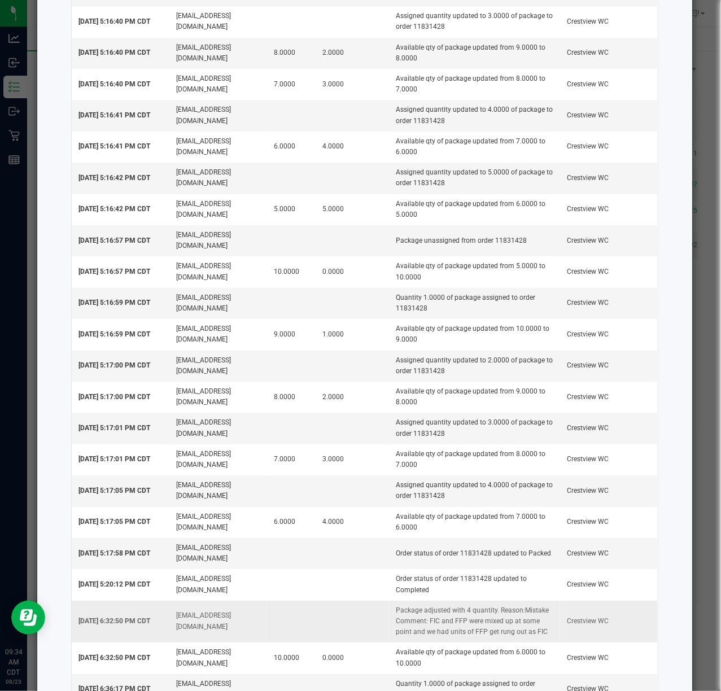
scroll to position [1856, 0]
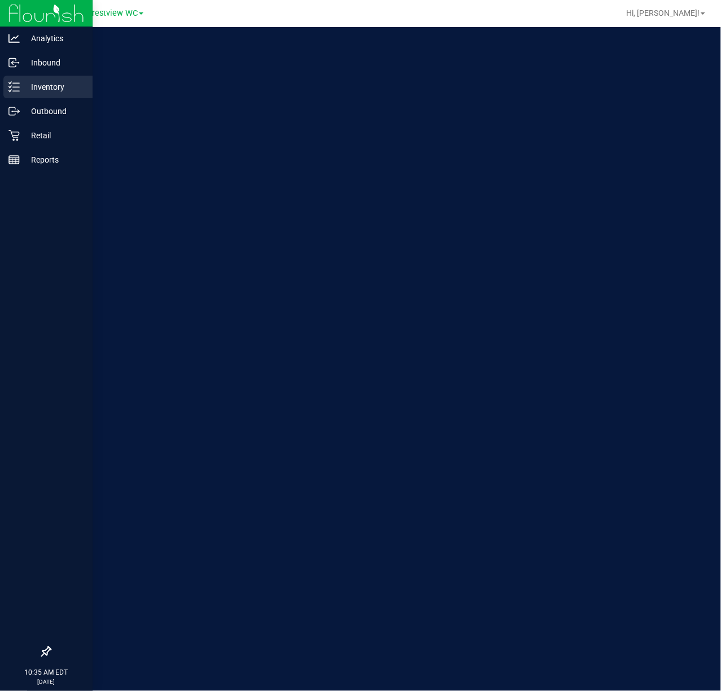
click at [33, 89] on p "Inventory" at bounding box center [54, 87] width 68 height 14
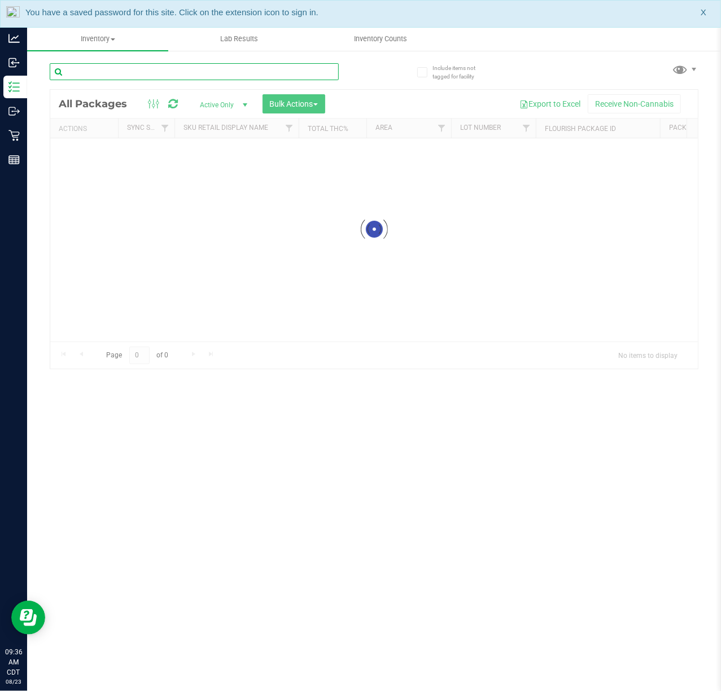
click at [122, 65] on input "text" at bounding box center [194, 71] width 289 height 17
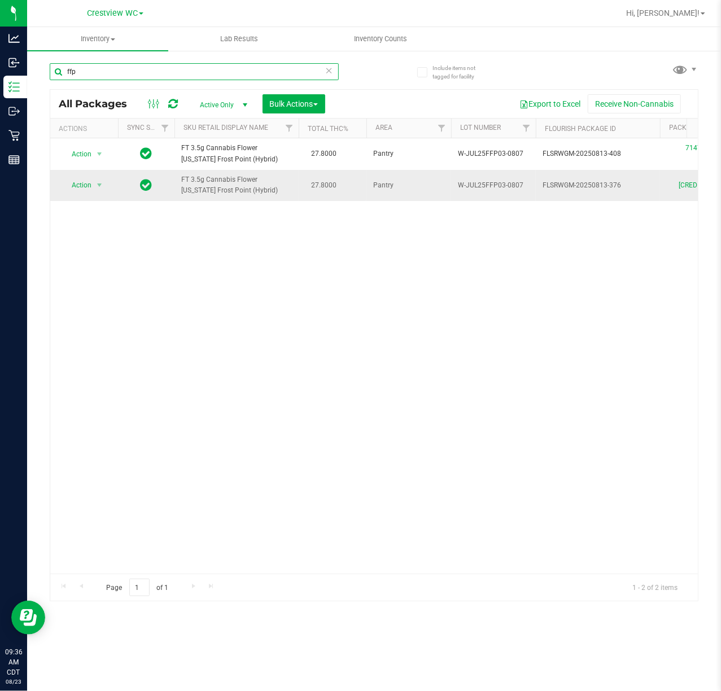
type input "ffp"
click at [89, 192] on span "Action" at bounding box center [77, 185] width 30 height 16
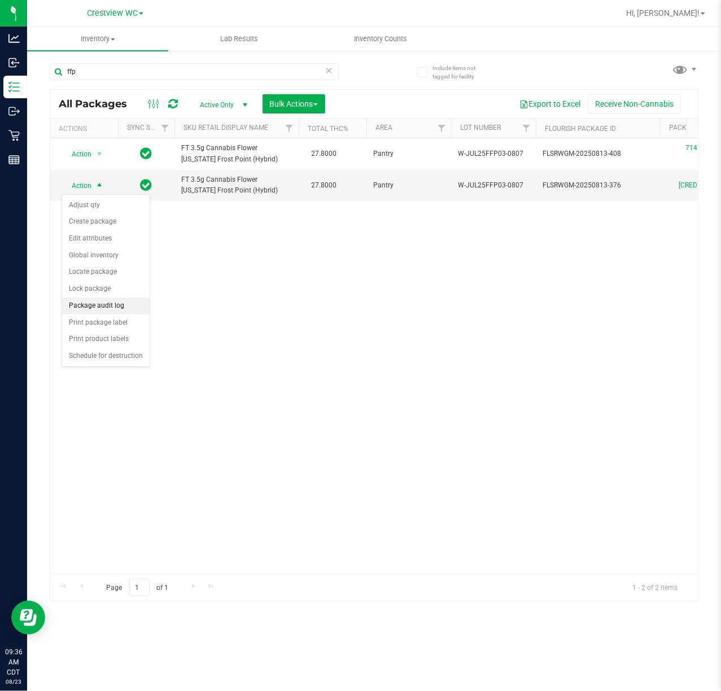
click at [106, 308] on li "Package audit log" at bounding box center [105, 305] width 87 height 17
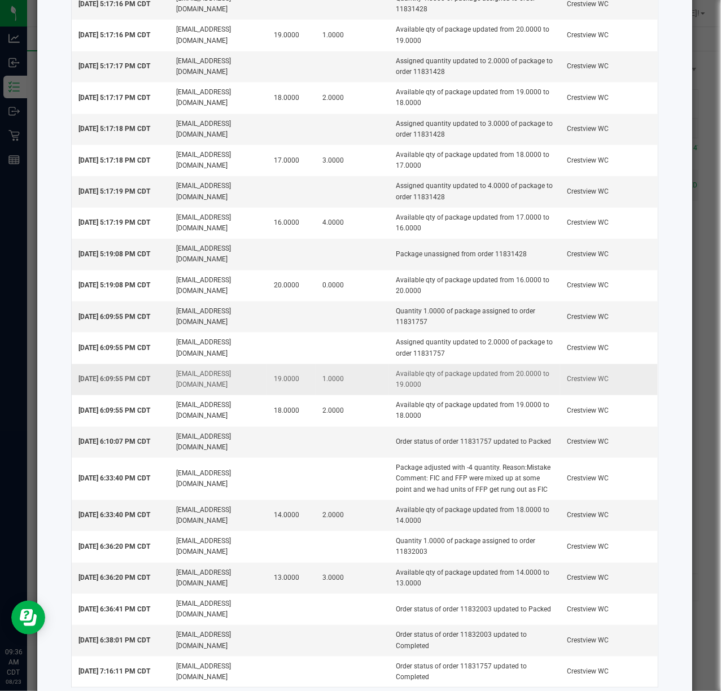
scroll to position [348, 0]
